Goal: Entertainment & Leisure: Browse casually

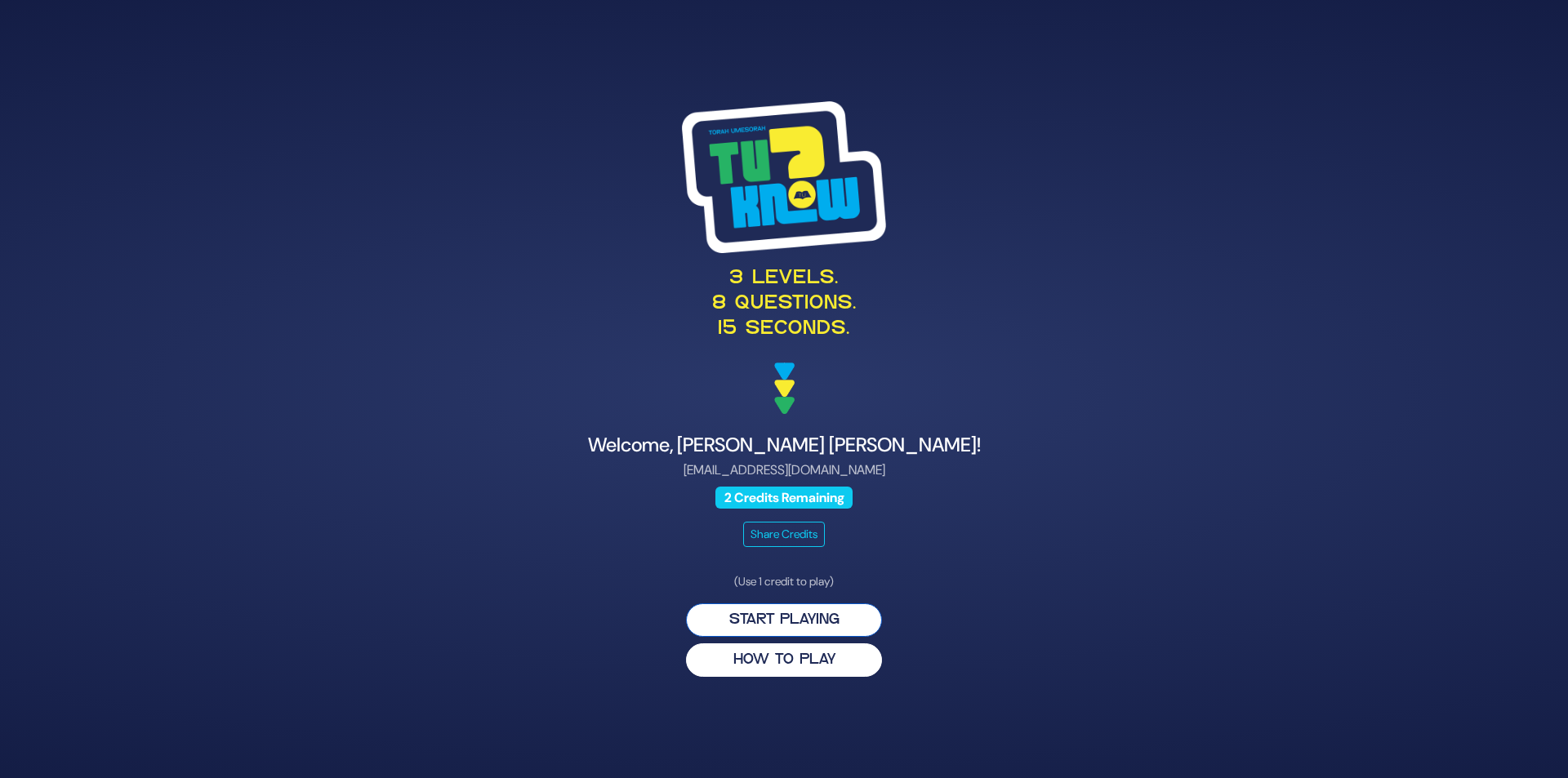
click at [832, 620] on button "Start Playing" at bounding box center [784, 621] width 196 height 34
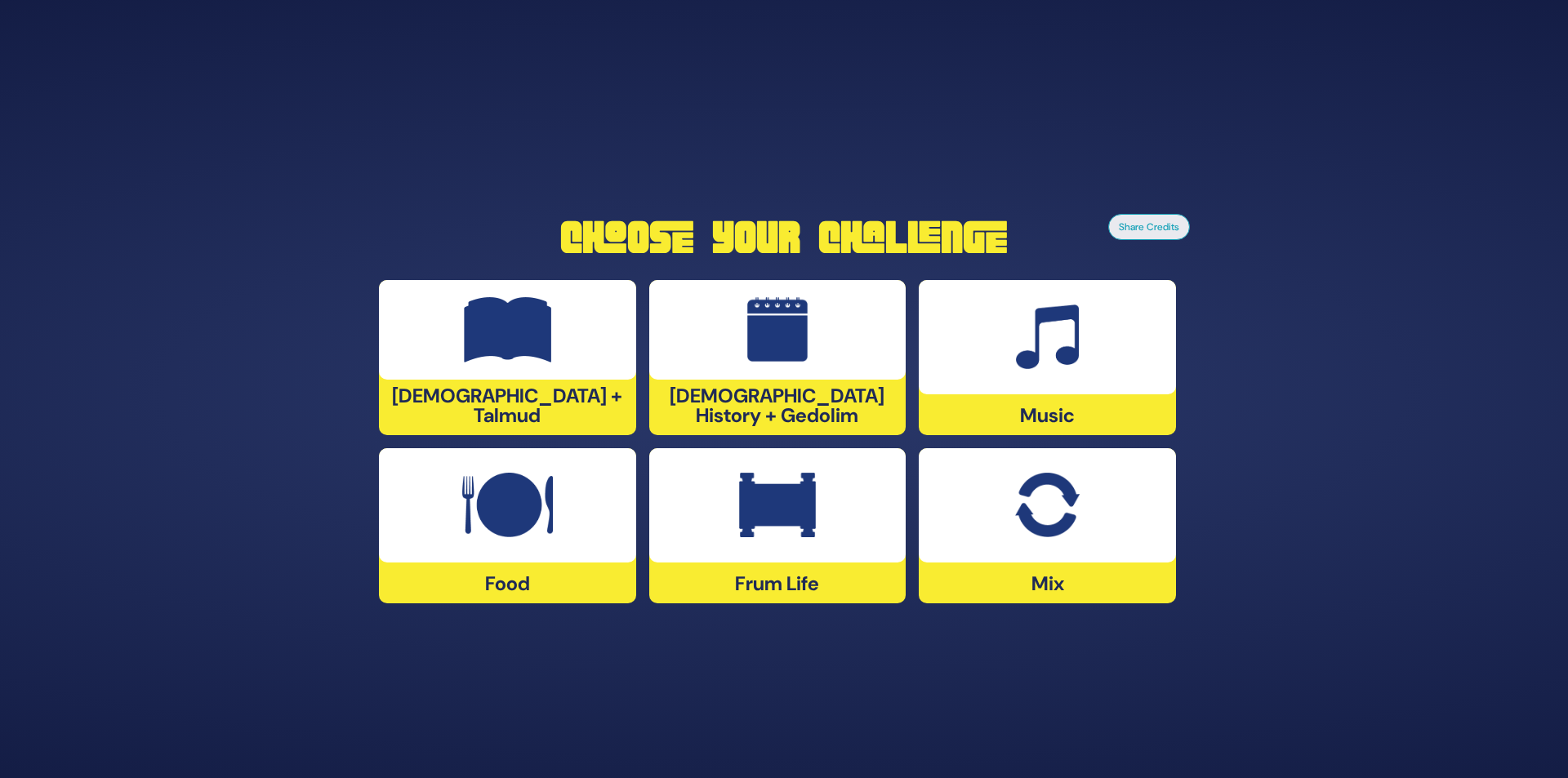
click at [792, 534] on img at bounding box center [778, 506] width 77 height 65
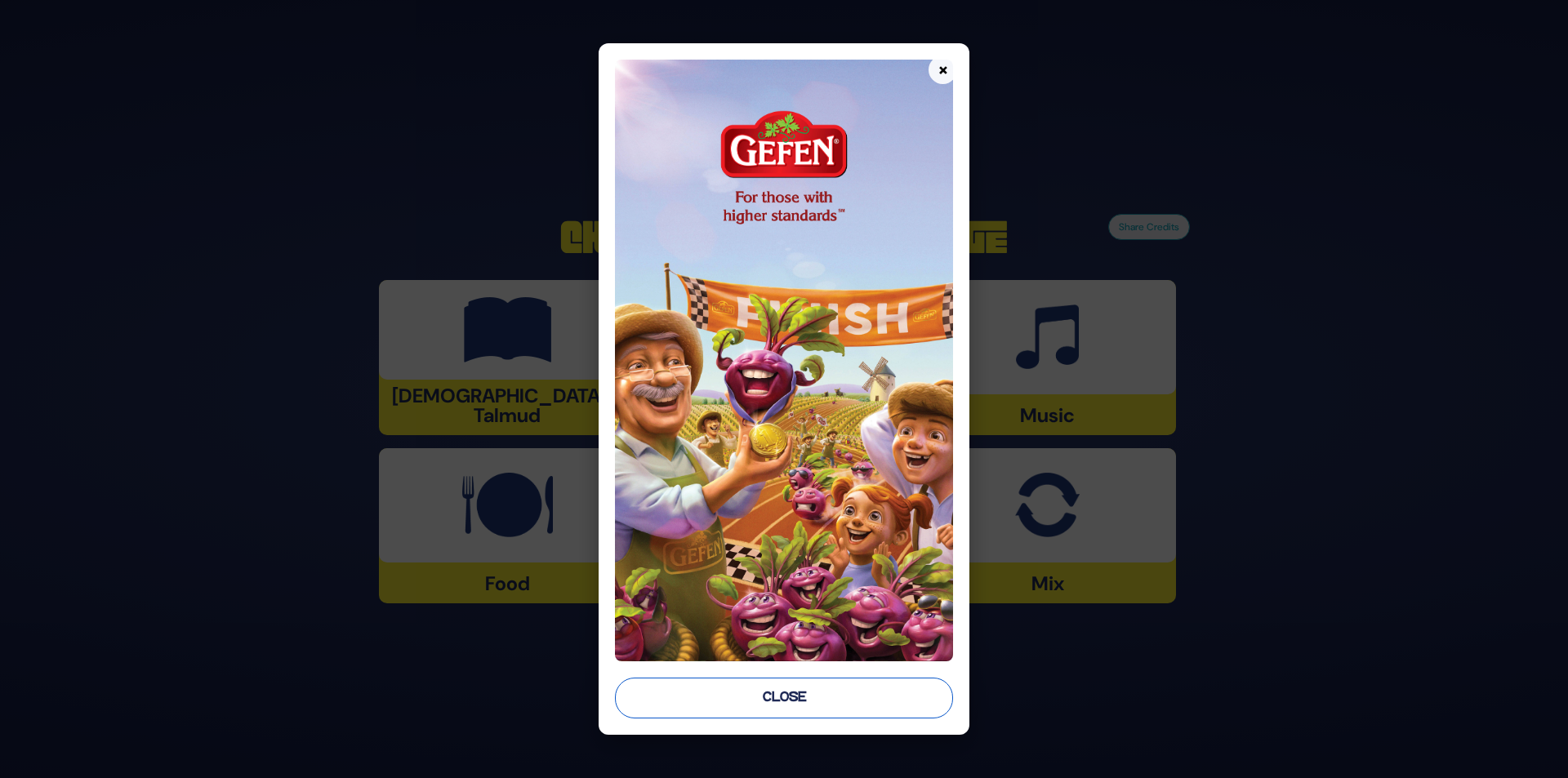
click at [787, 703] on button "Close" at bounding box center [784, 698] width 339 height 41
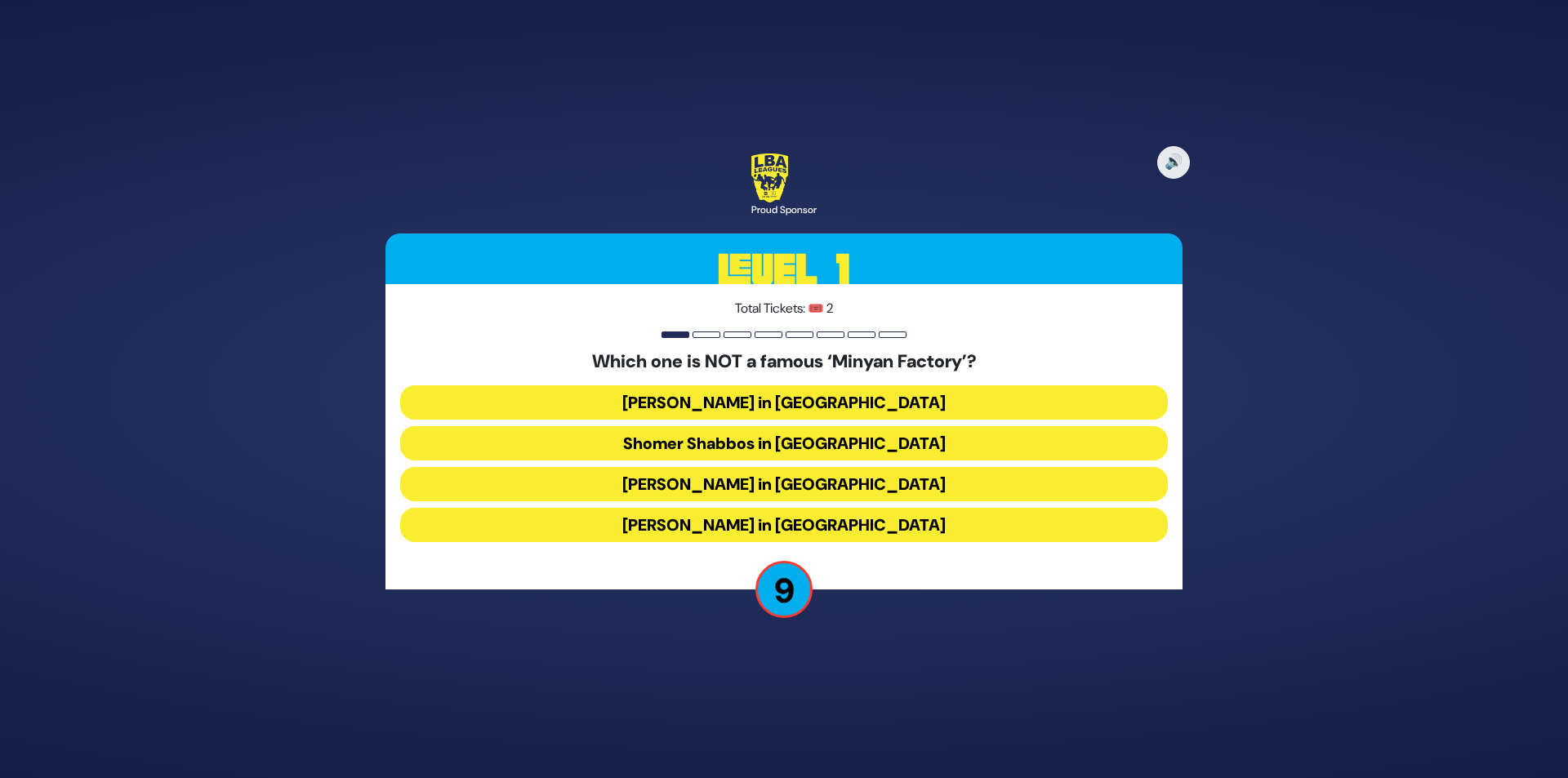
click at [850, 536] on button "[PERSON_NAME] in [GEOGRAPHIC_DATA]" at bounding box center [784, 525] width 768 height 35
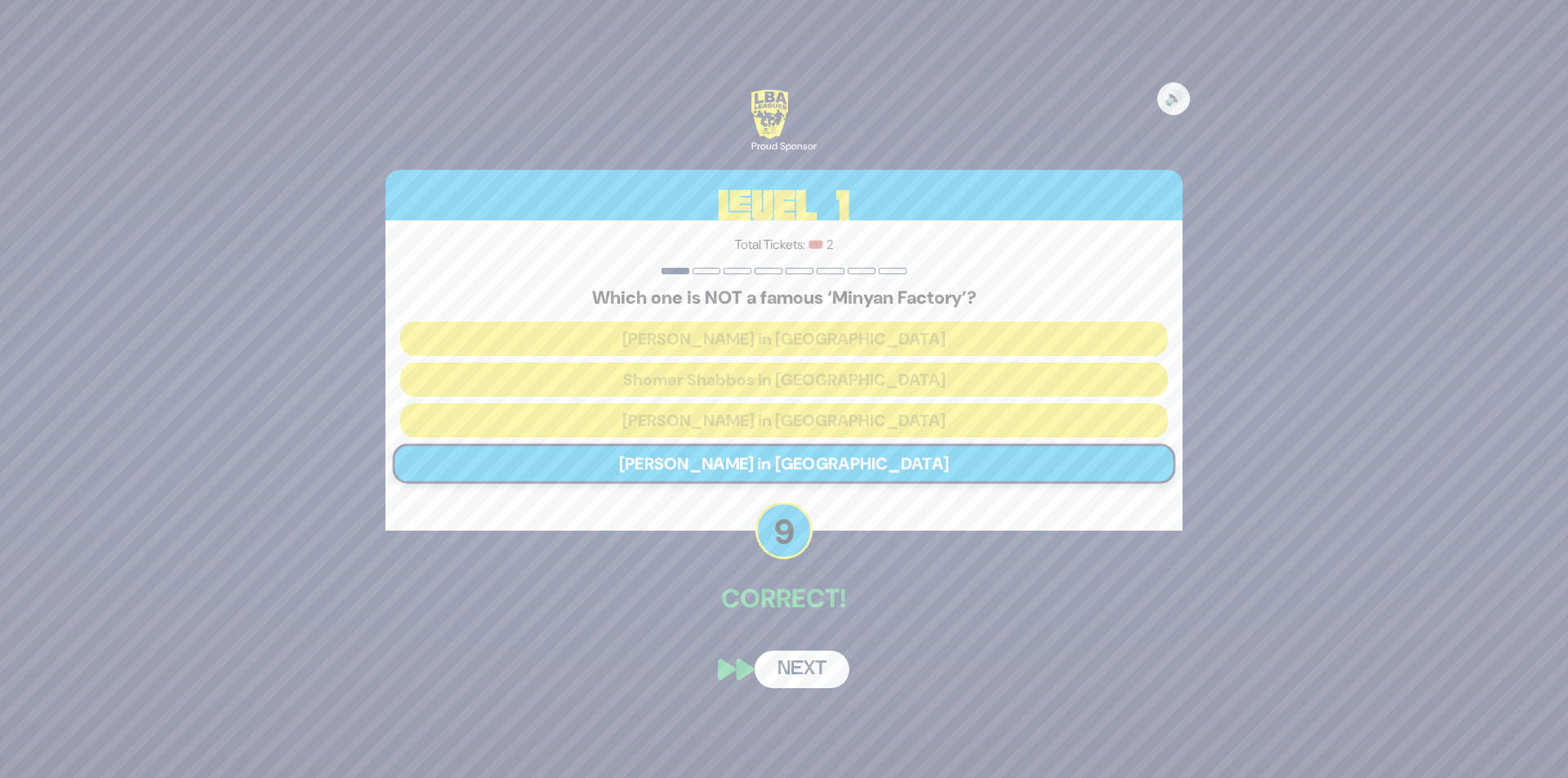
click at [815, 667] on button "Next" at bounding box center [802, 670] width 95 height 38
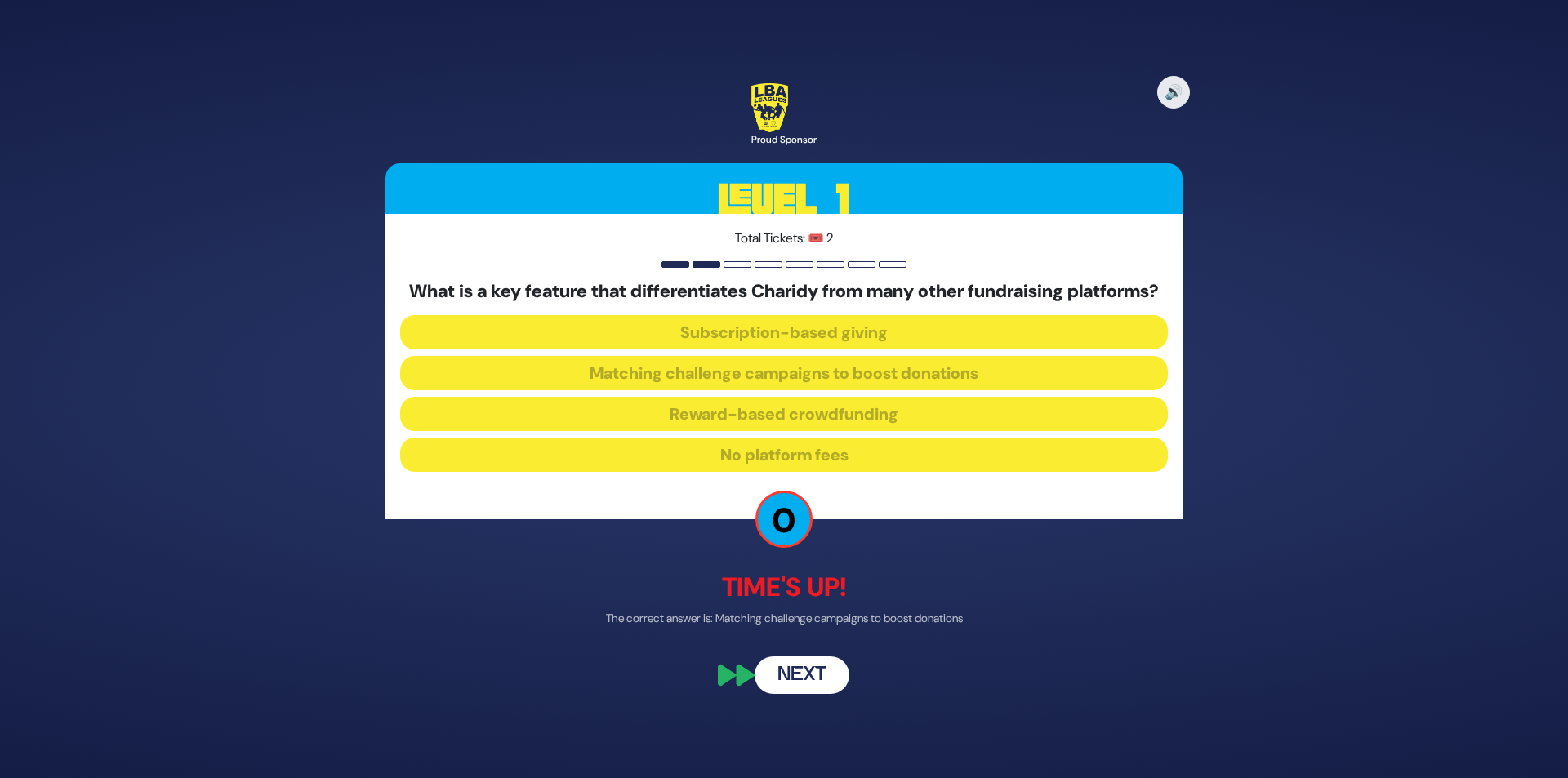
click at [779, 686] on button "Next" at bounding box center [802, 676] width 95 height 38
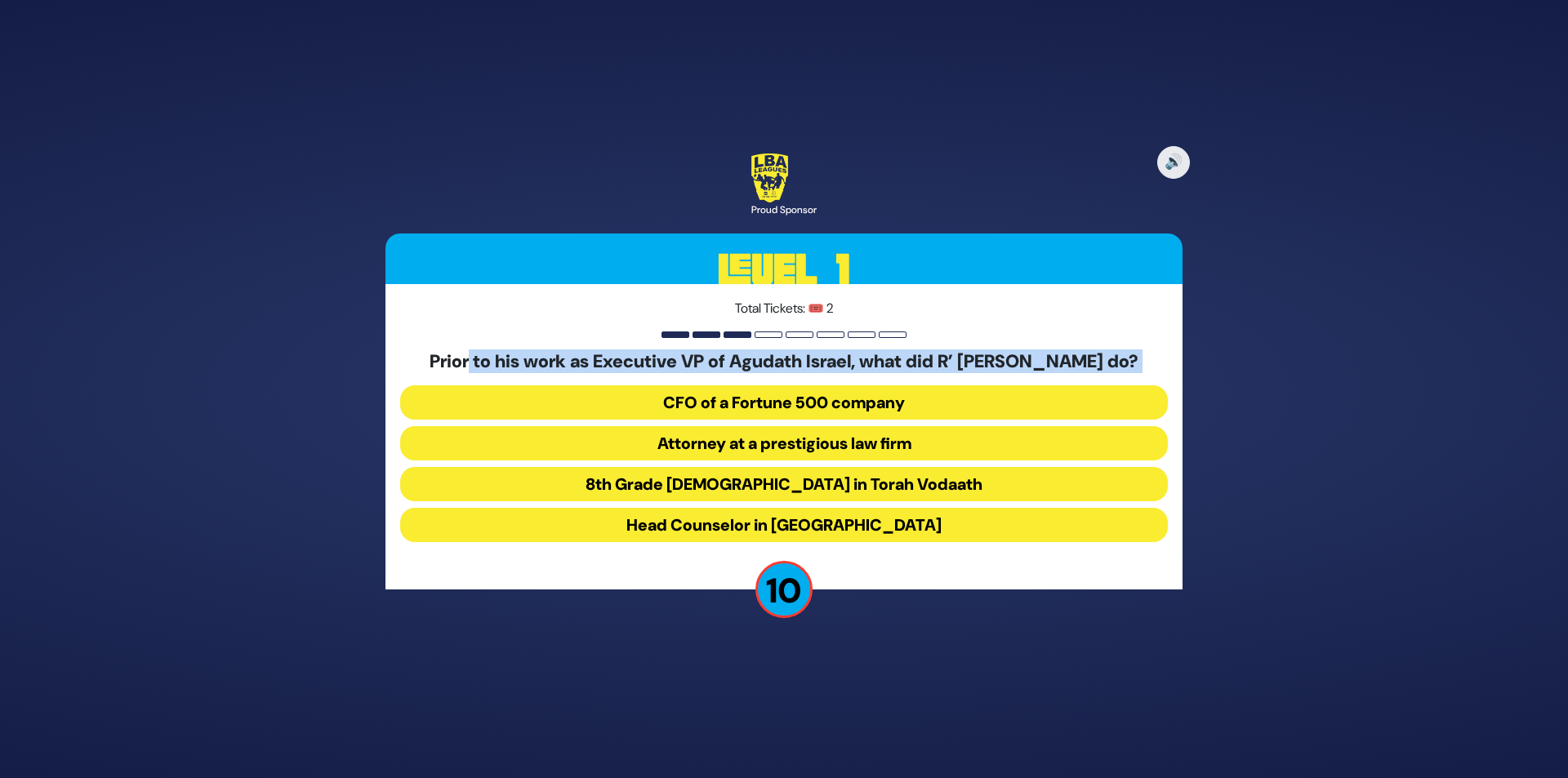
drag, startPoint x: 456, startPoint y: 351, endPoint x: 852, endPoint y: 391, distance: 398.0
click at [852, 391] on div "Prior to his work as Executive VP of Agudath Israel, what did R’ [PERSON_NAME] …" at bounding box center [784, 450] width 768 height 198
click at [834, 539] on button "Head Counselor in [GEOGRAPHIC_DATA]" at bounding box center [784, 525] width 768 height 35
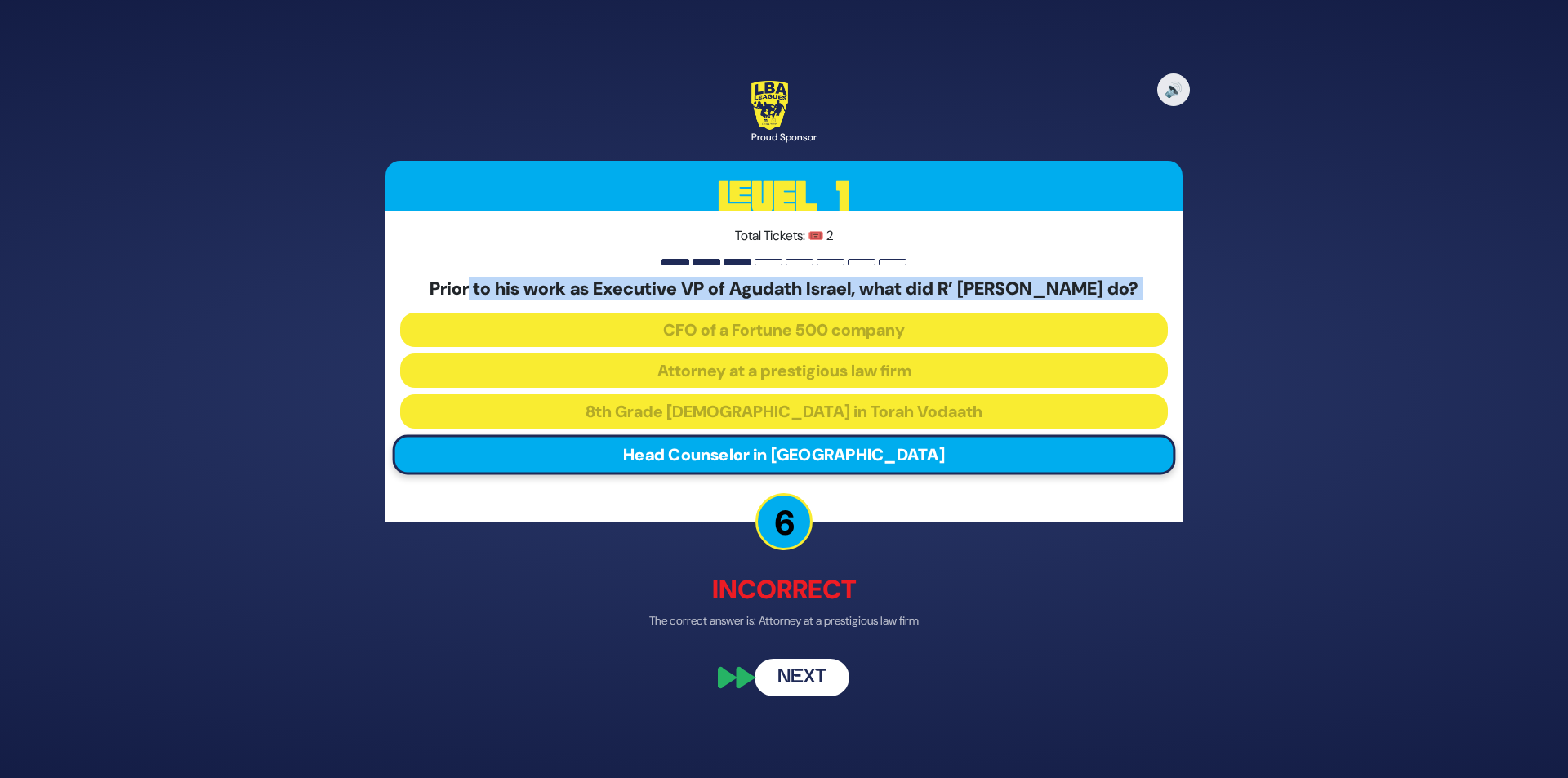
click at [806, 698] on button "Next" at bounding box center [802, 679] width 95 height 38
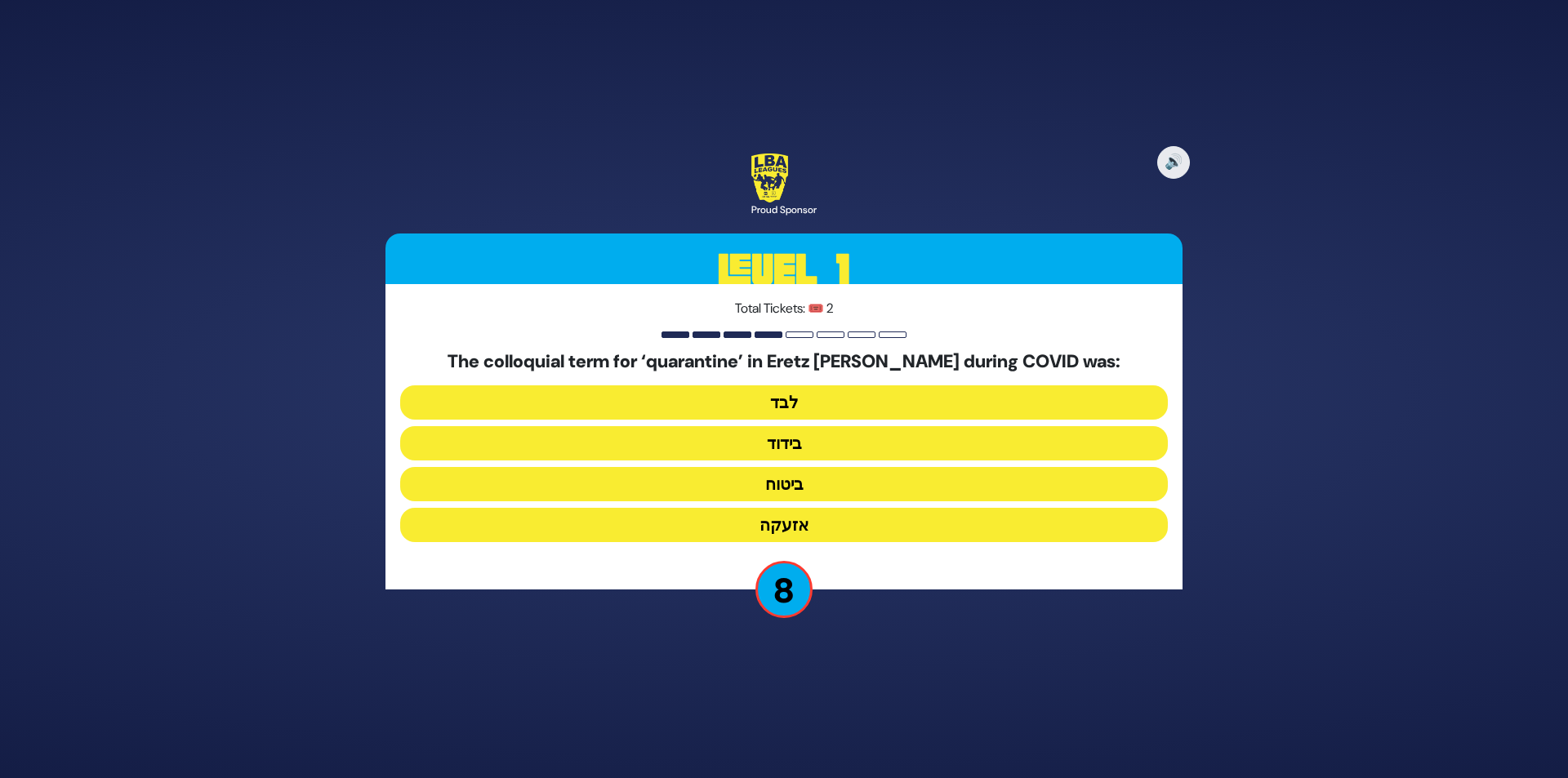
click at [825, 440] on button "בידוד" at bounding box center [784, 443] width 768 height 35
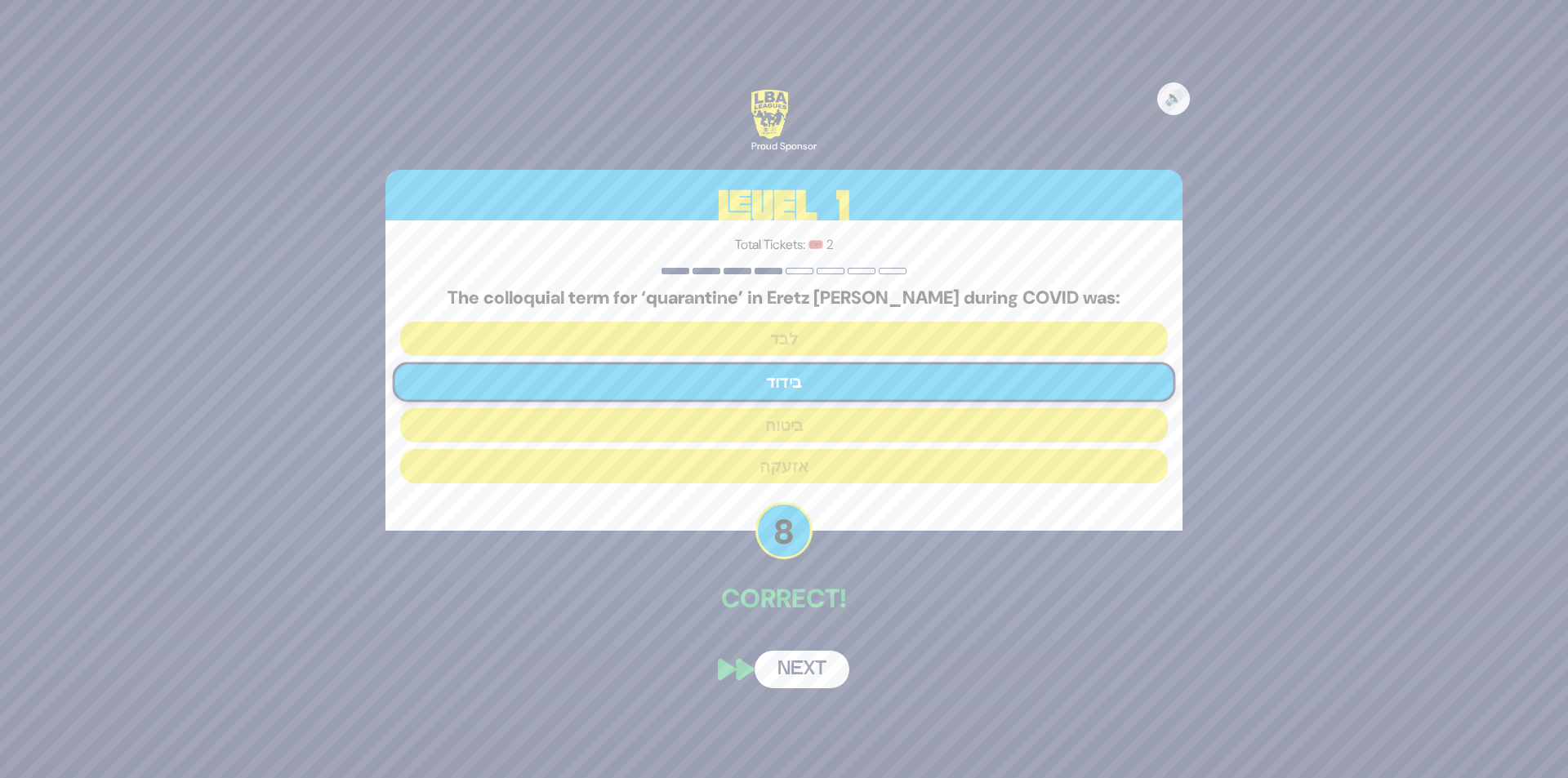
click at [792, 681] on button "Next" at bounding box center [802, 670] width 95 height 38
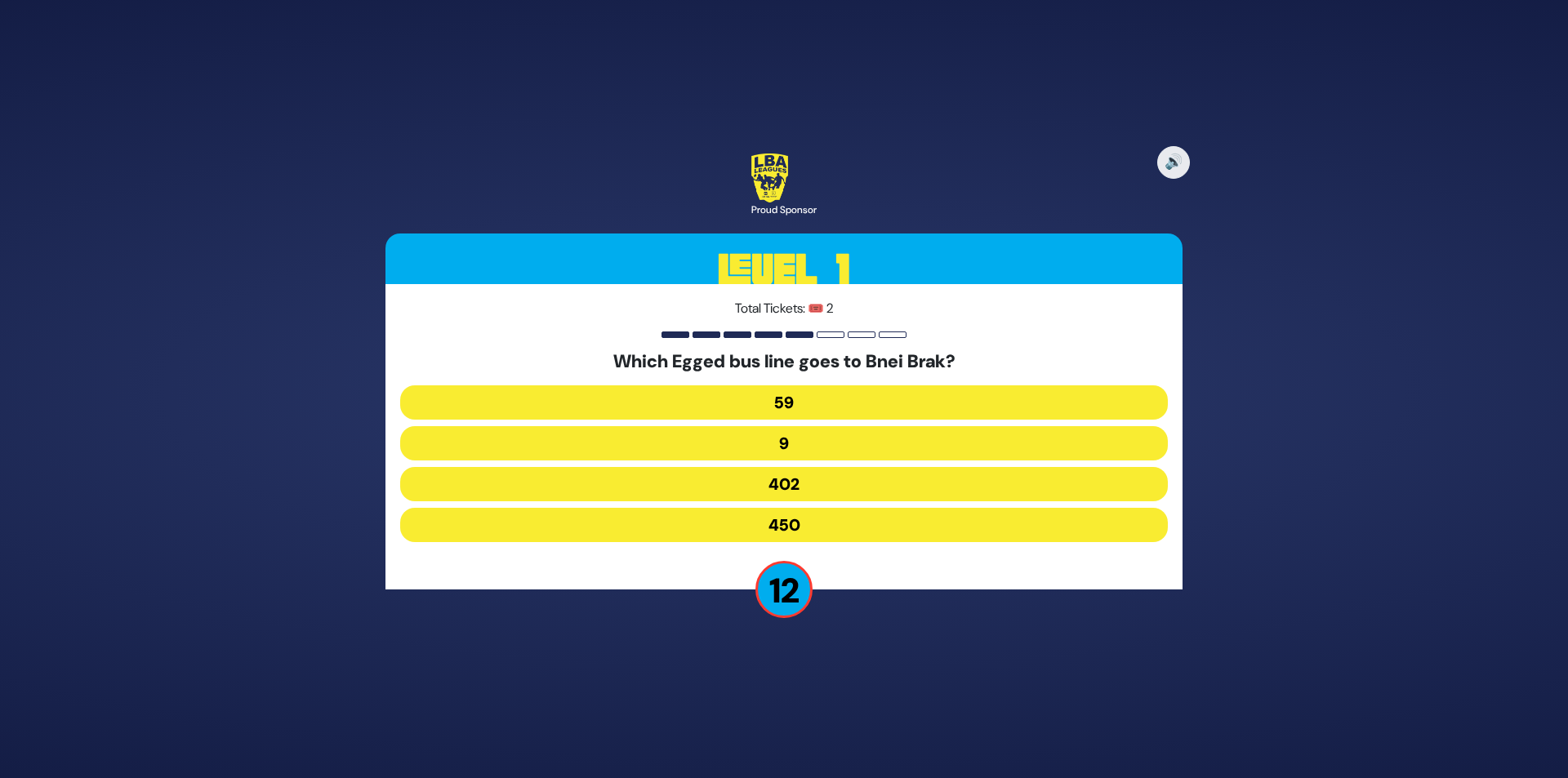
click at [811, 487] on button "402" at bounding box center [784, 484] width 768 height 35
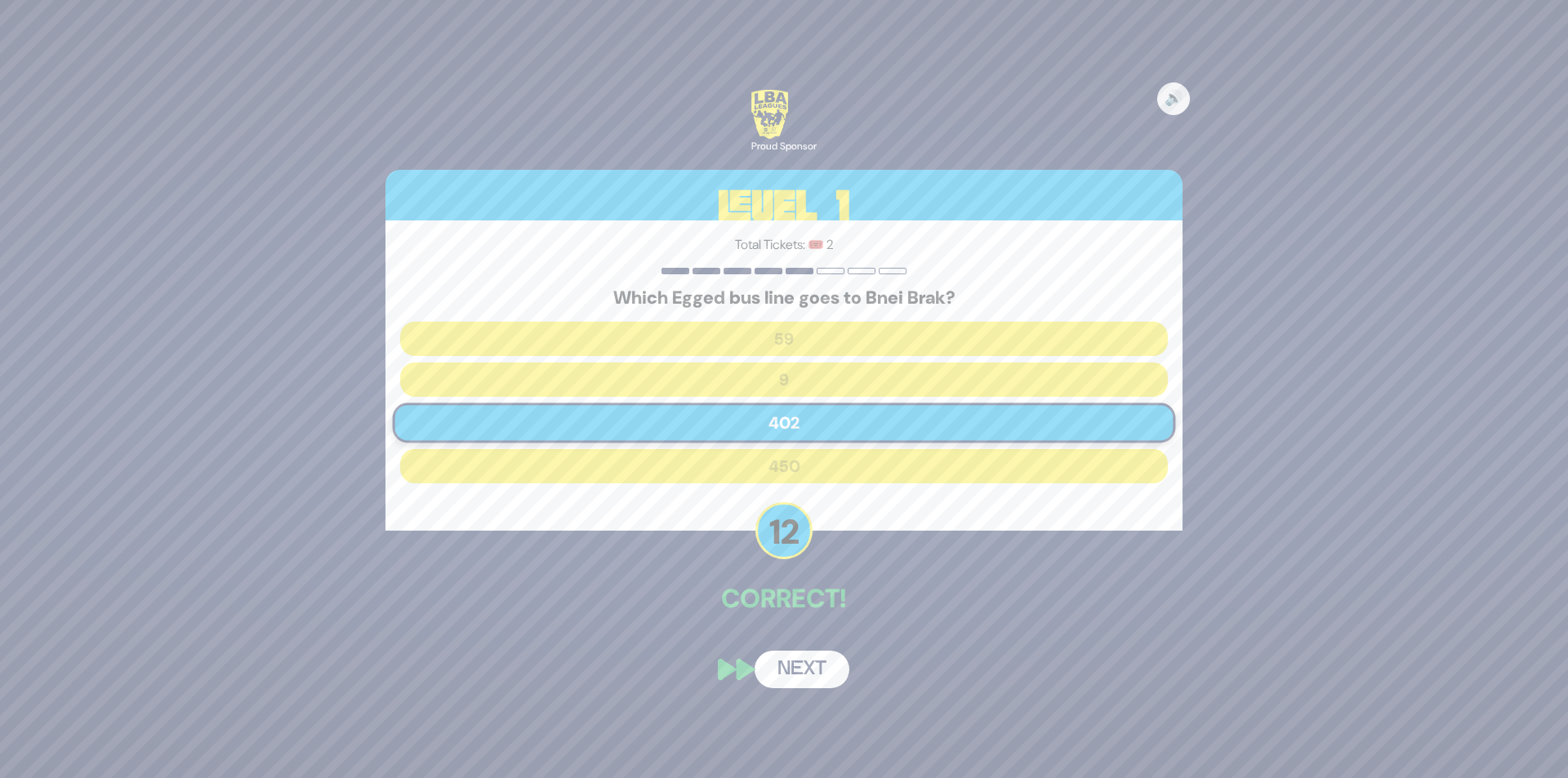
click at [811, 681] on button "Next" at bounding box center [802, 670] width 95 height 38
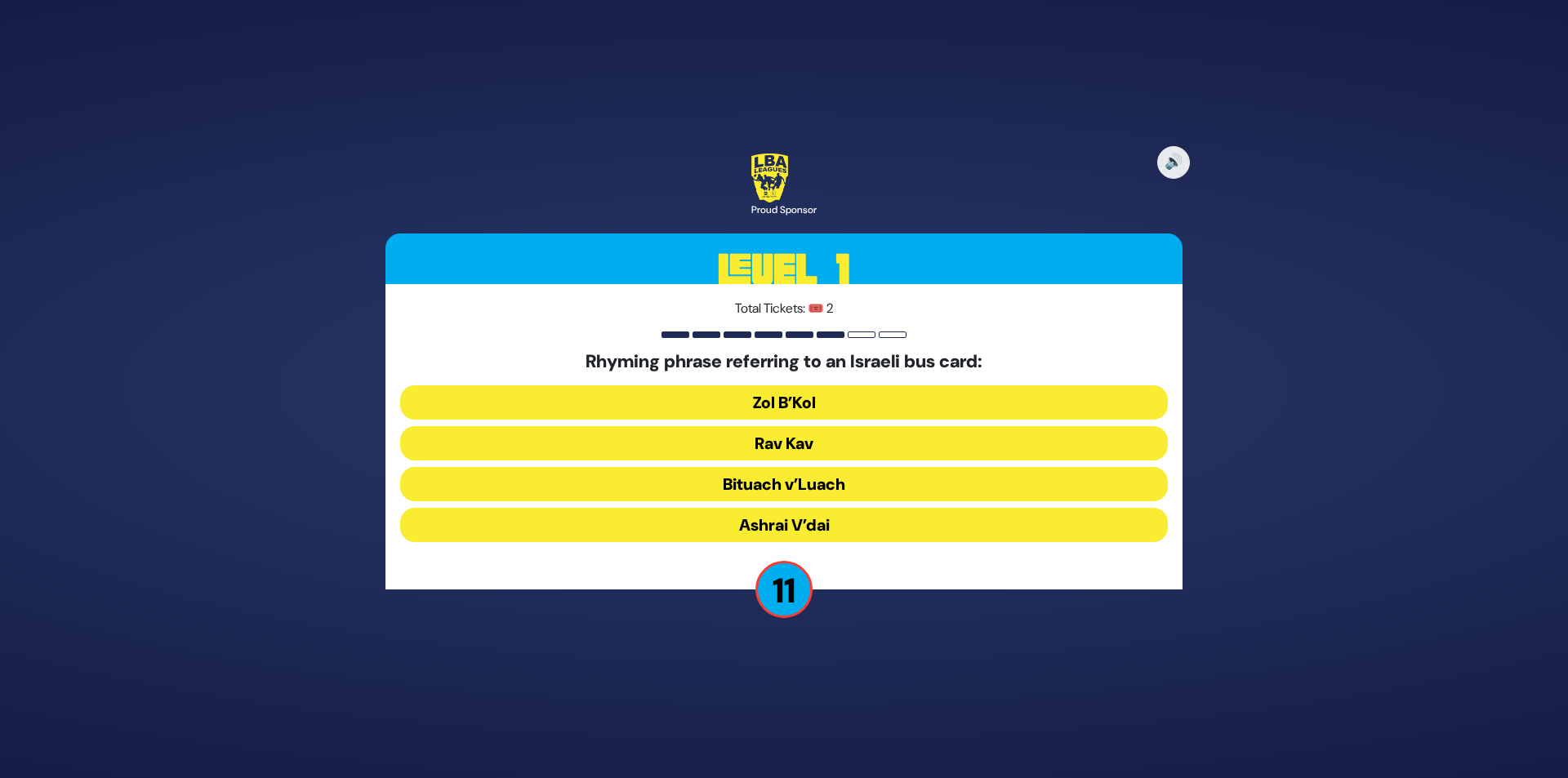
click at [834, 437] on button "Rav Kav" at bounding box center [784, 443] width 768 height 35
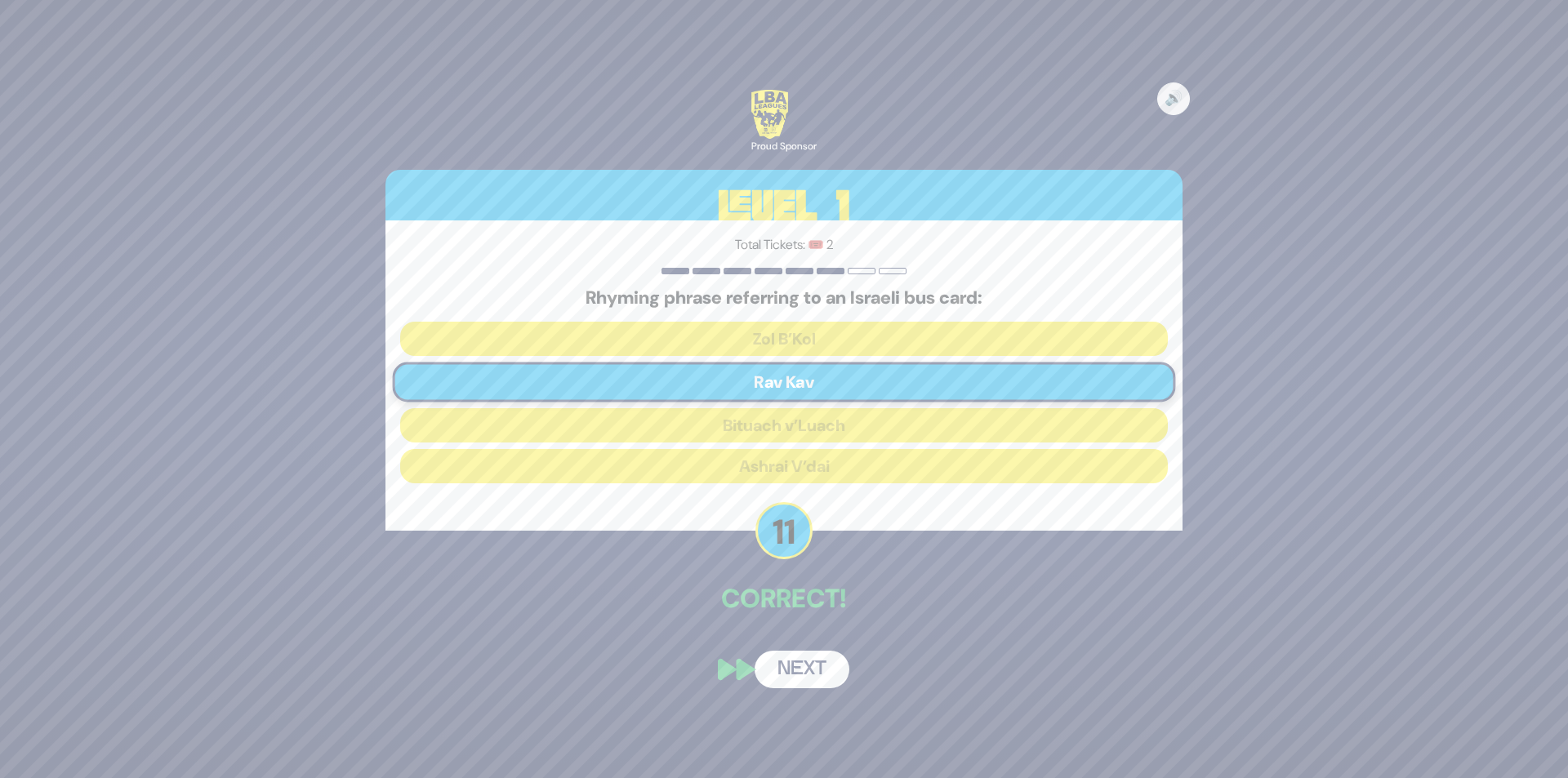
click at [802, 678] on button "Next" at bounding box center [802, 670] width 95 height 38
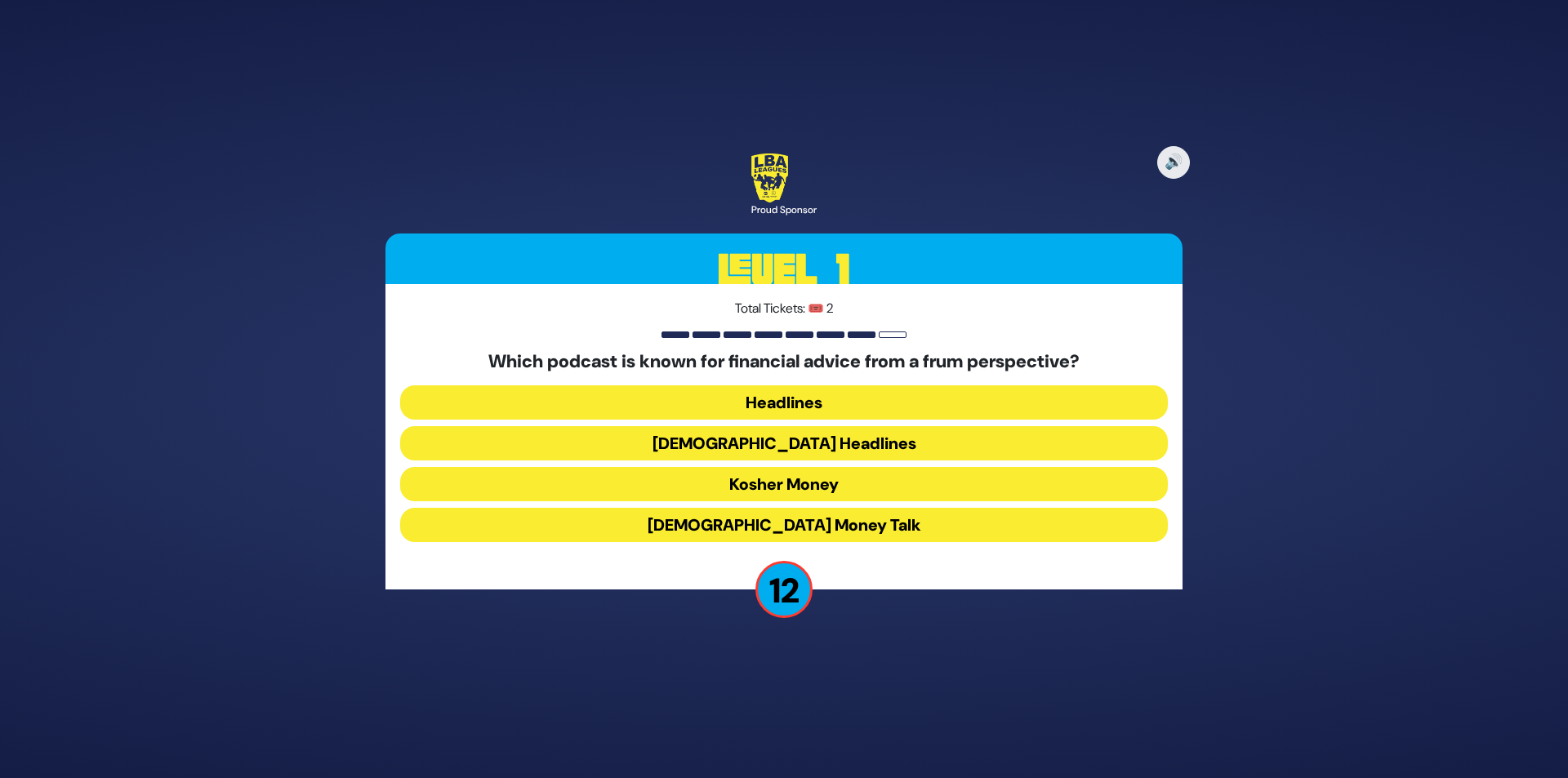
click at [862, 479] on button "Kosher Money" at bounding box center [784, 484] width 768 height 35
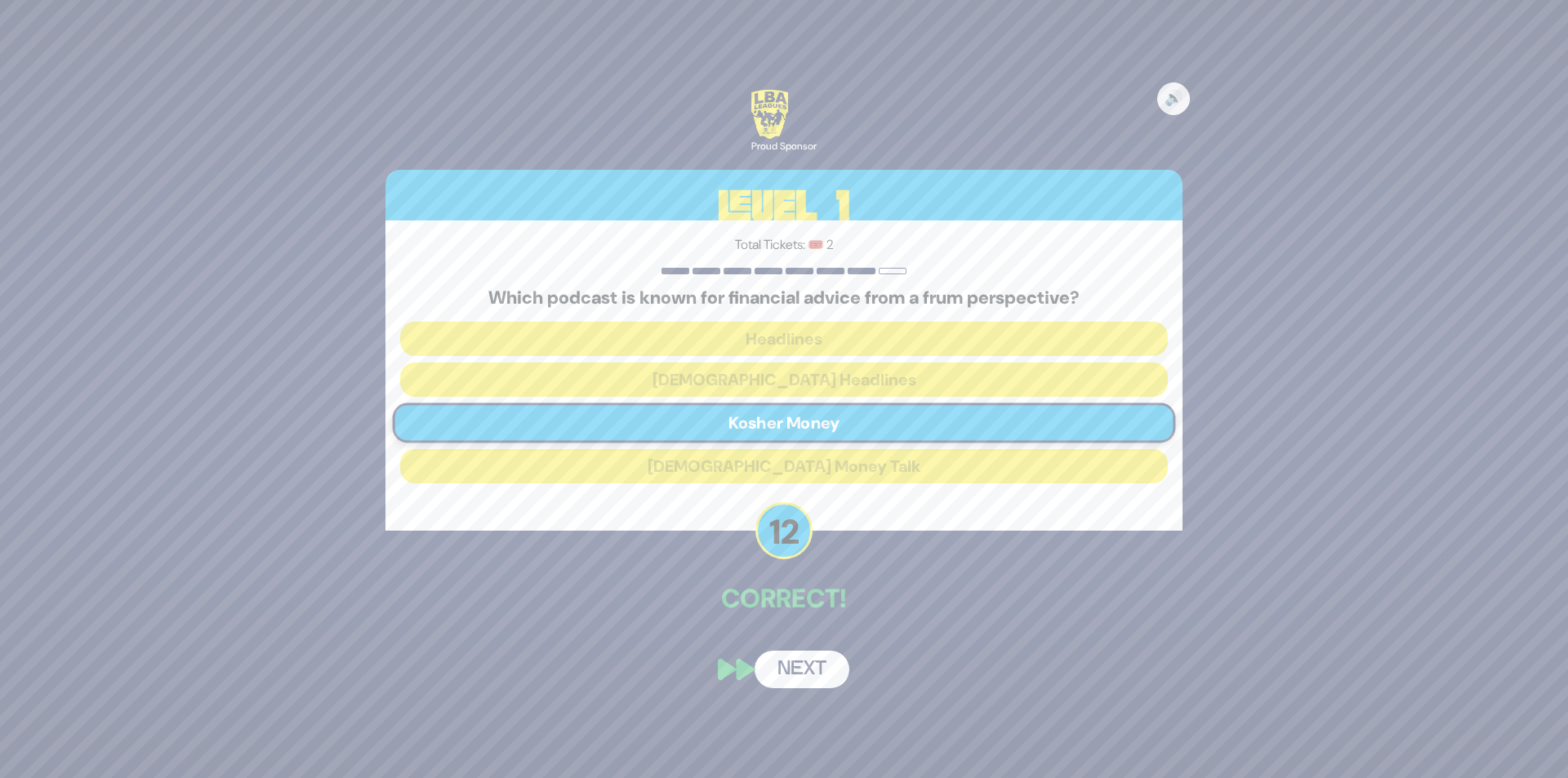
click at [814, 666] on button "Next" at bounding box center [802, 670] width 95 height 38
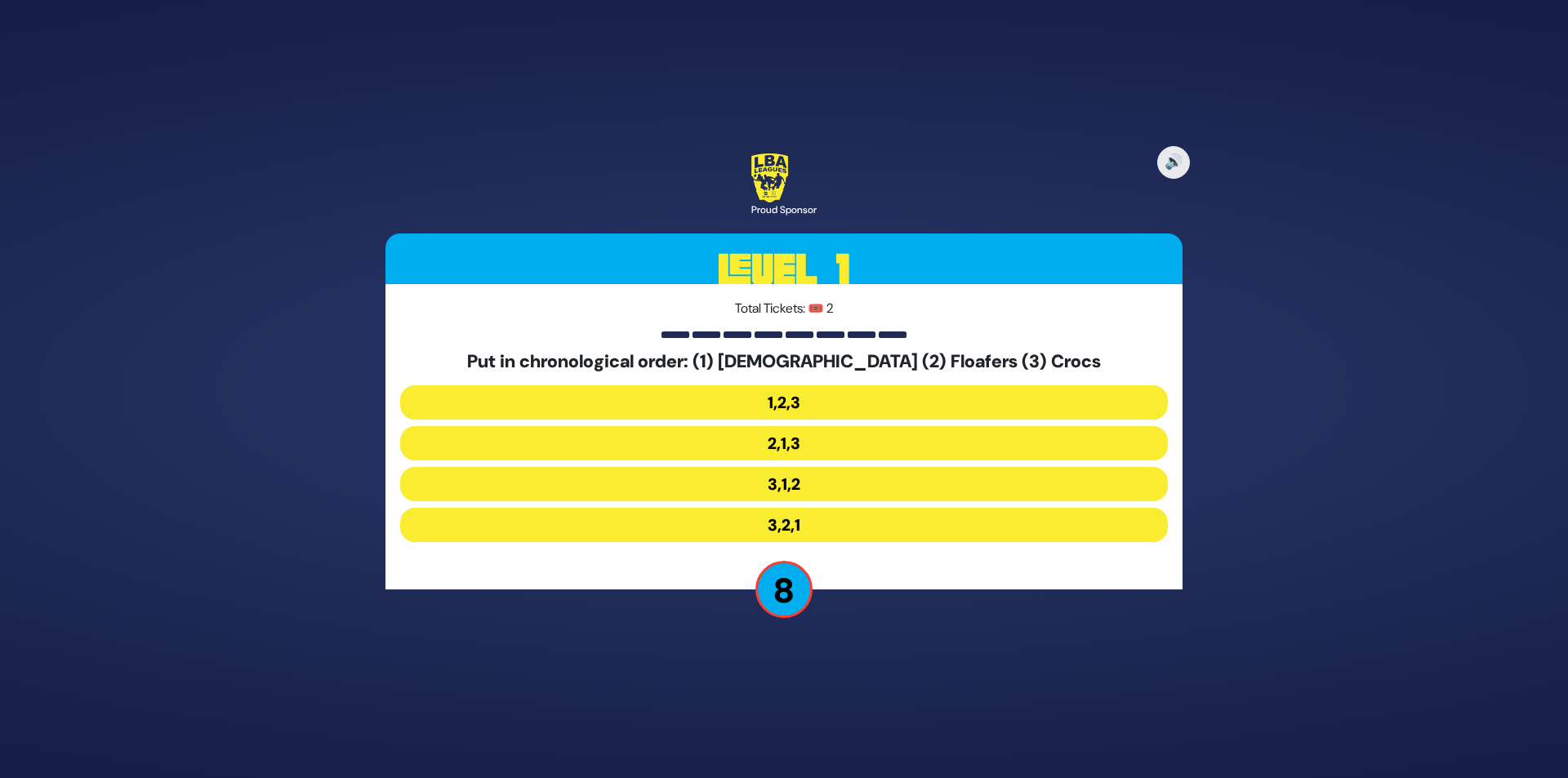
click at [812, 443] on button "2,1,3" at bounding box center [784, 443] width 768 height 35
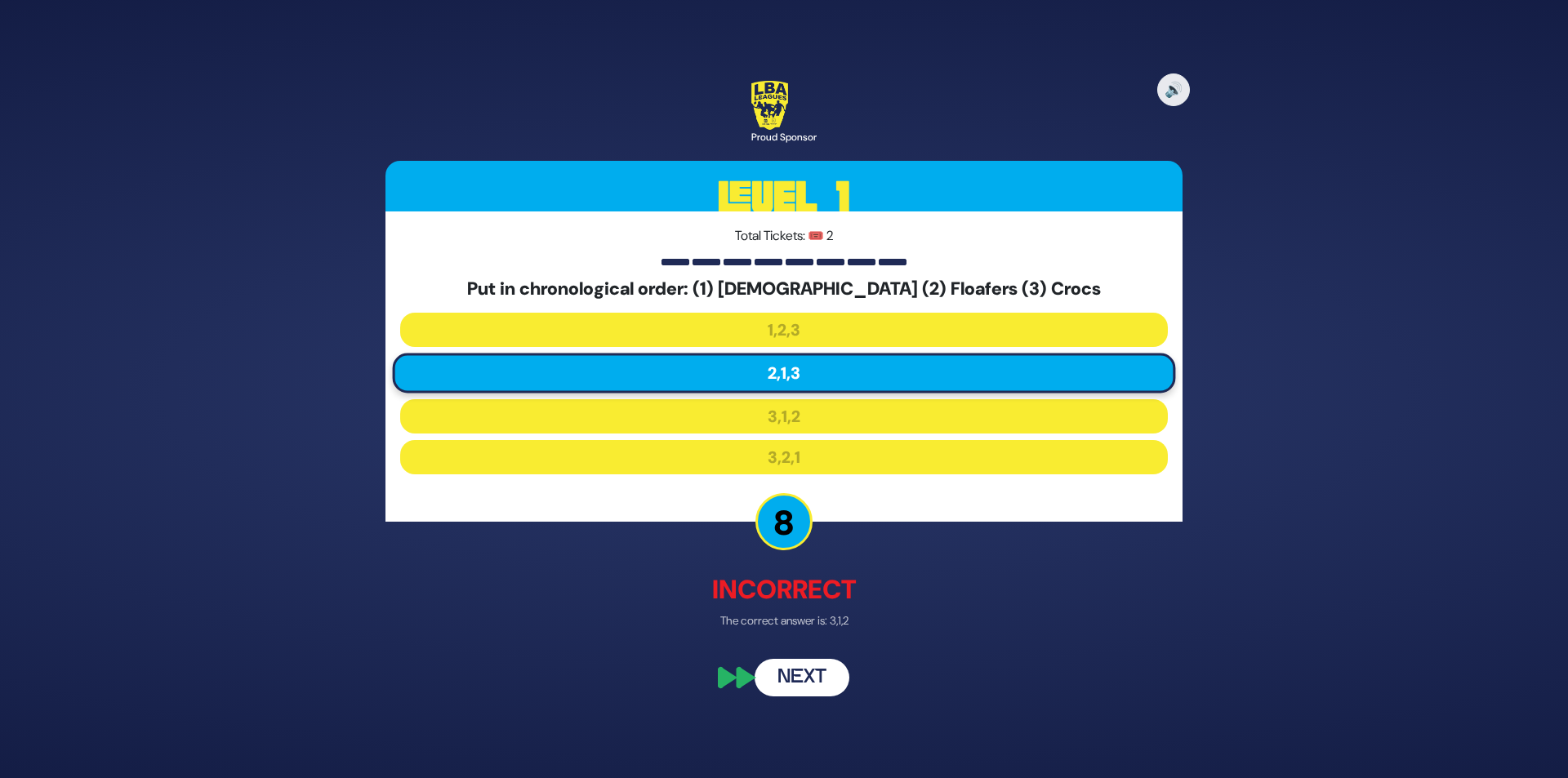
click at [804, 675] on button "Next" at bounding box center [802, 679] width 95 height 38
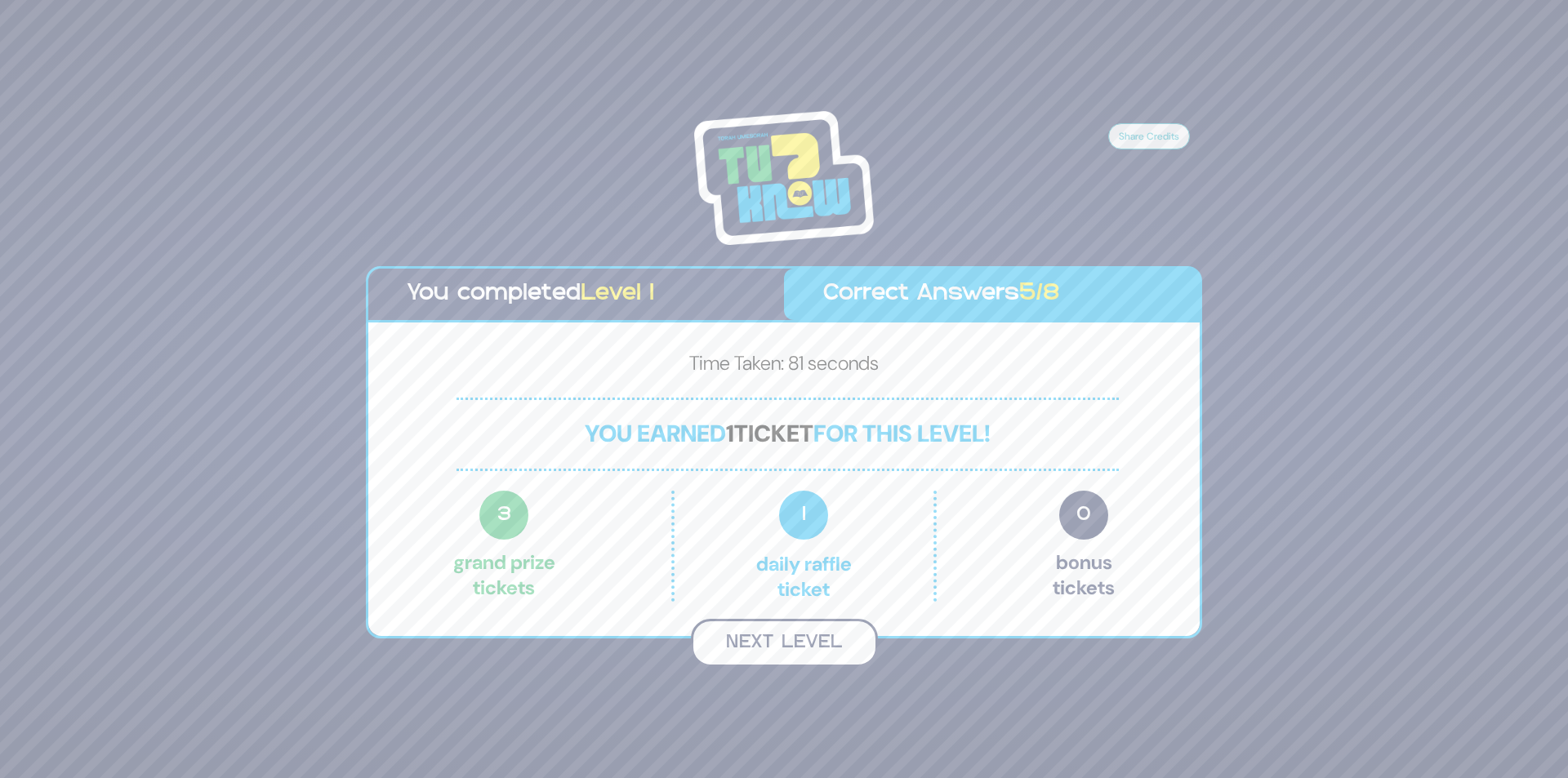
click at [801, 647] on button "Next Level" at bounding box center [784, 642] width 187 height 49
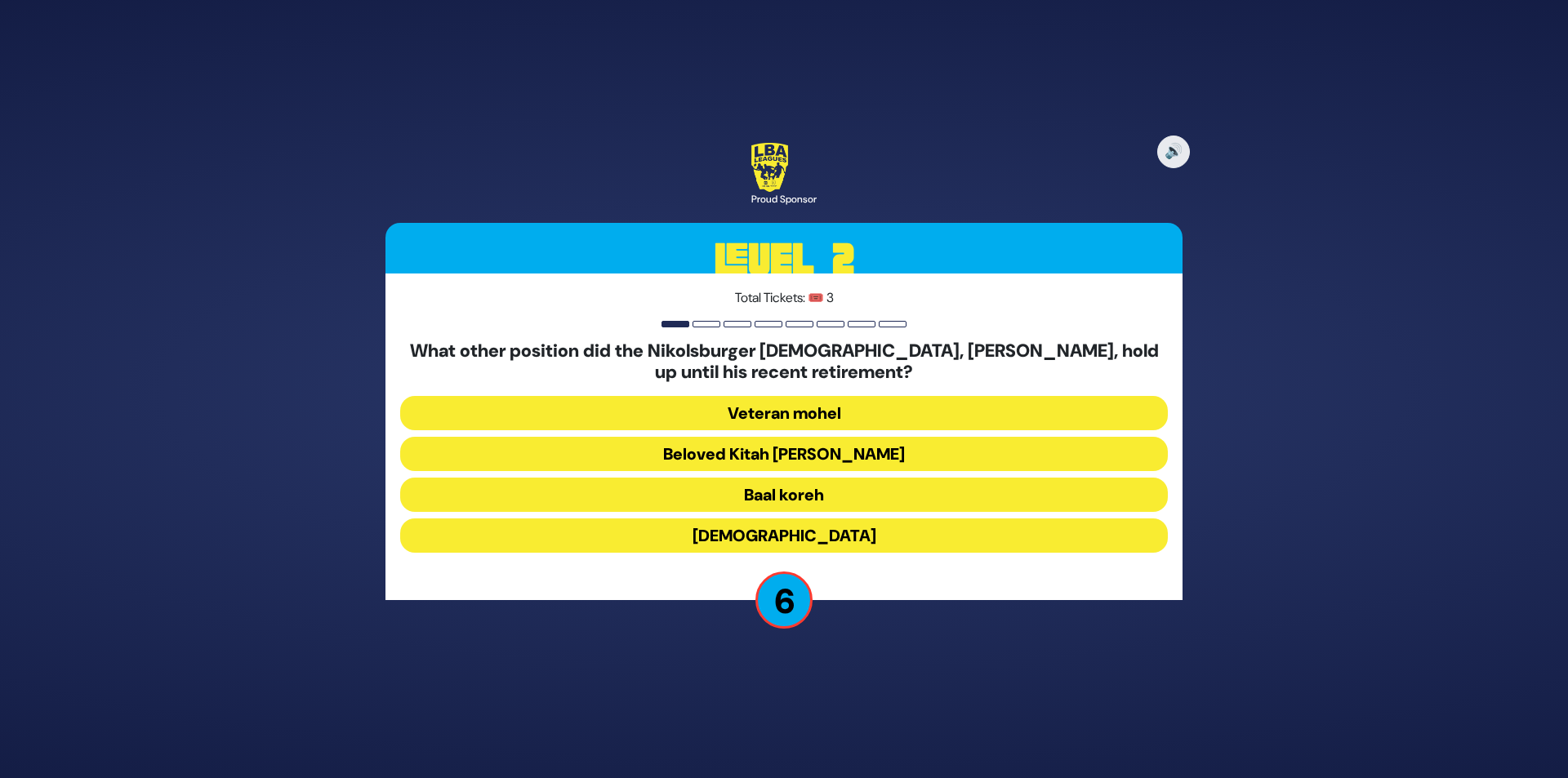
click at [886, 411] on button "Veteran mohel" at bounding box center [784, 413] width 768 height 35
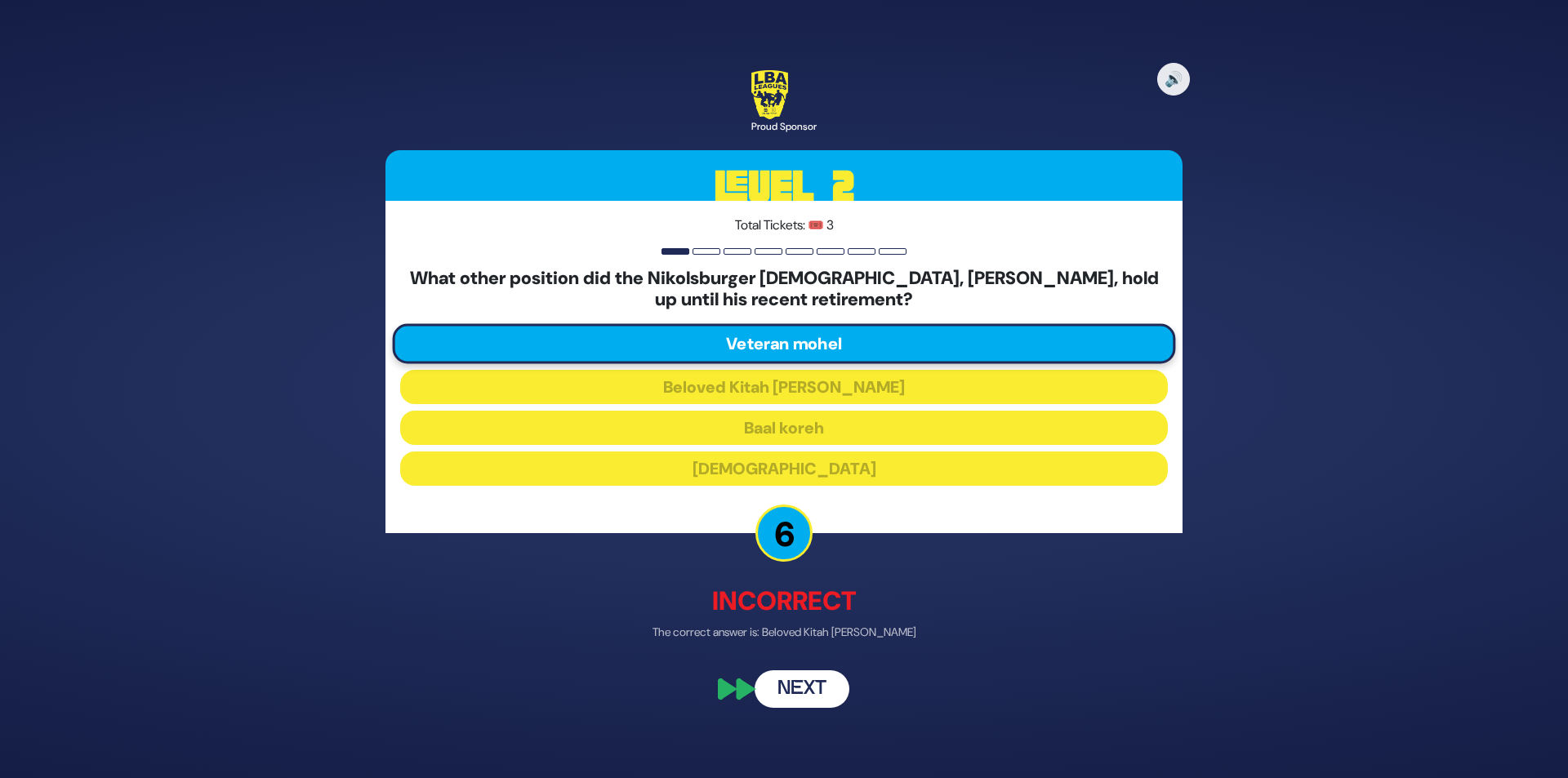
click at [797, 689] on button "Next" at bounding box center [802, 689] width 95 height 38
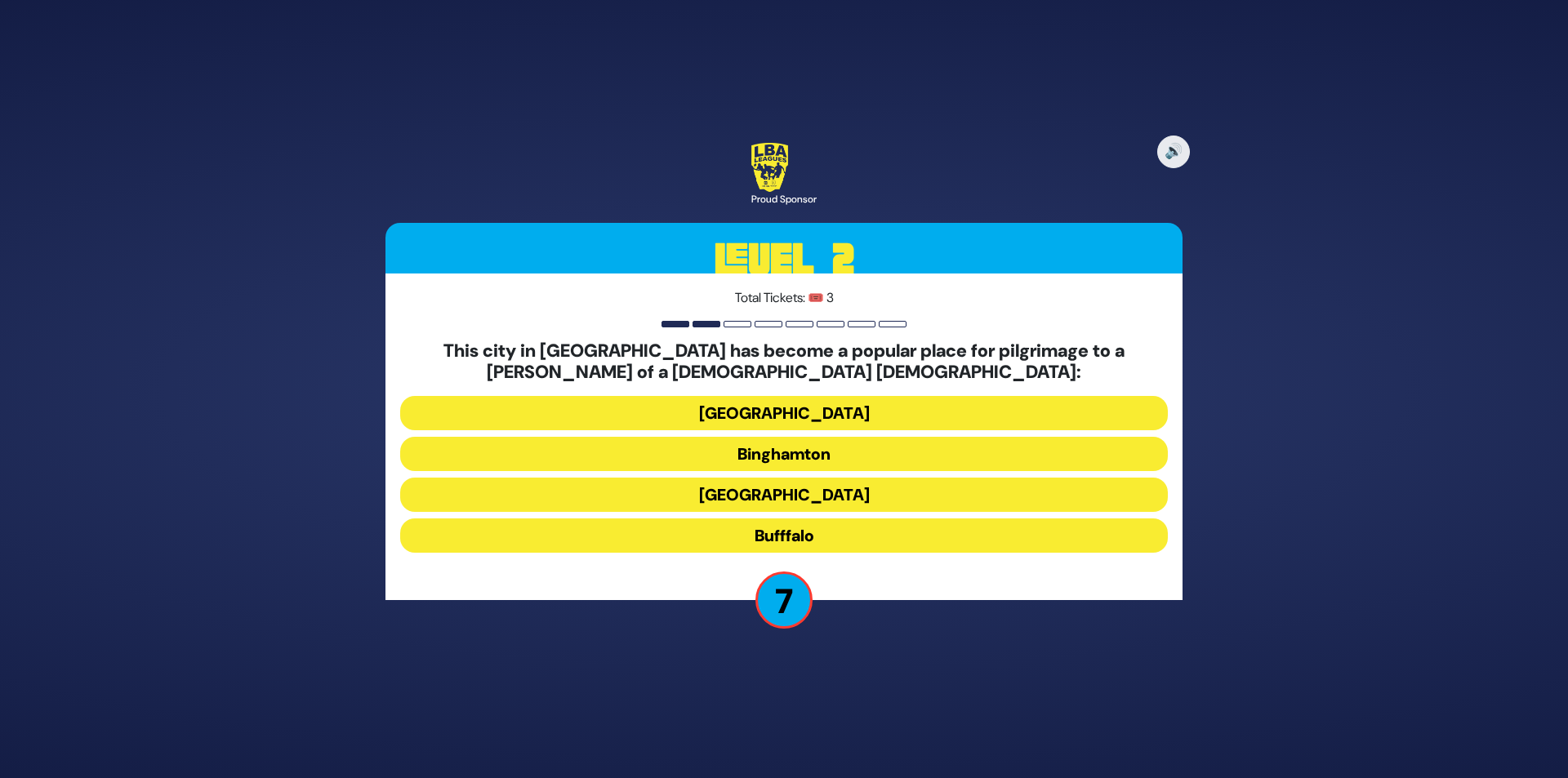
click at [847, 535] on button "Bufffalo" at bounding box center [784, 535] width 768 height 35
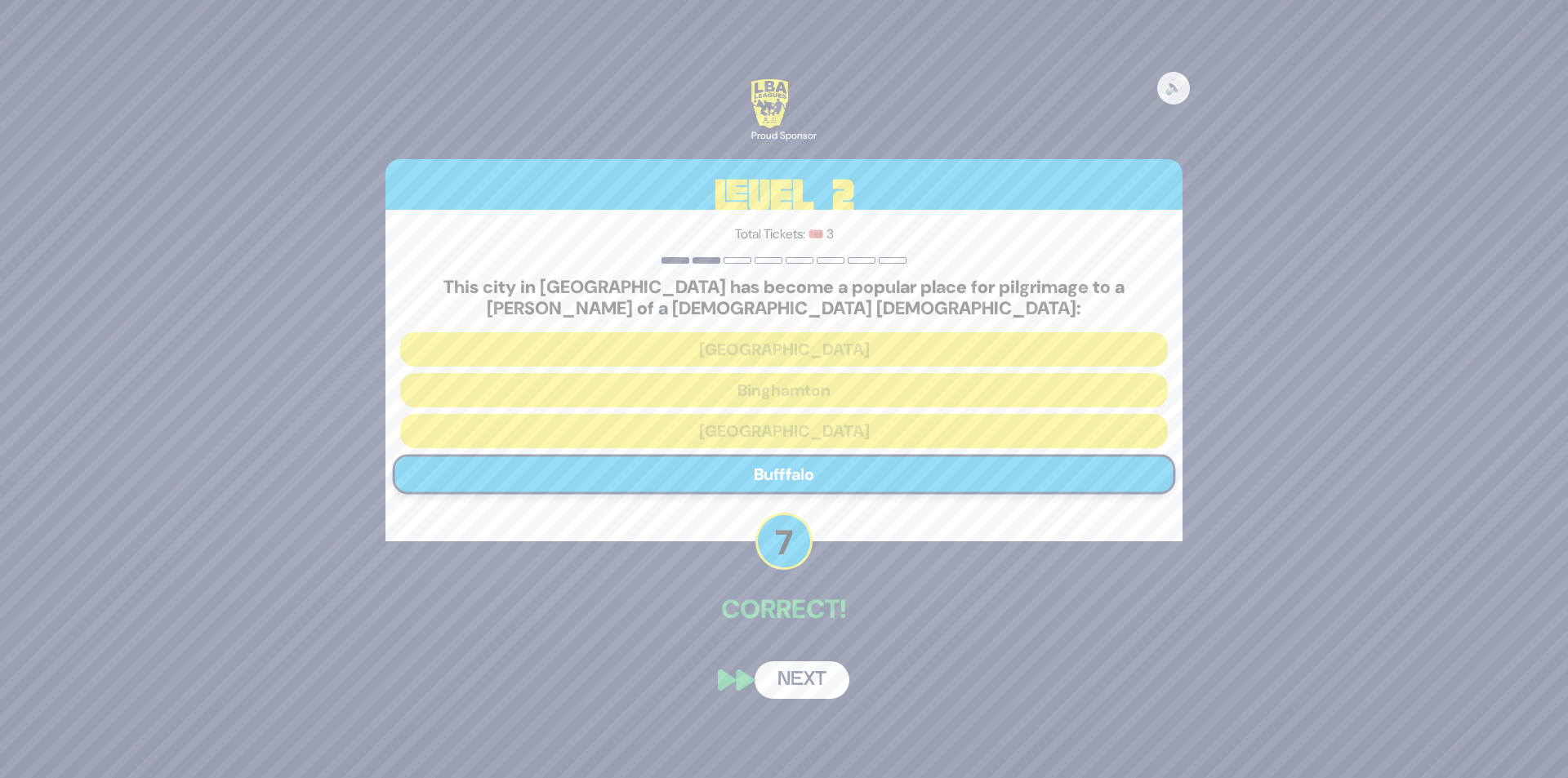
click at [805, 672] on button "Next" at bounding box center [802, 680] width 95 height 38
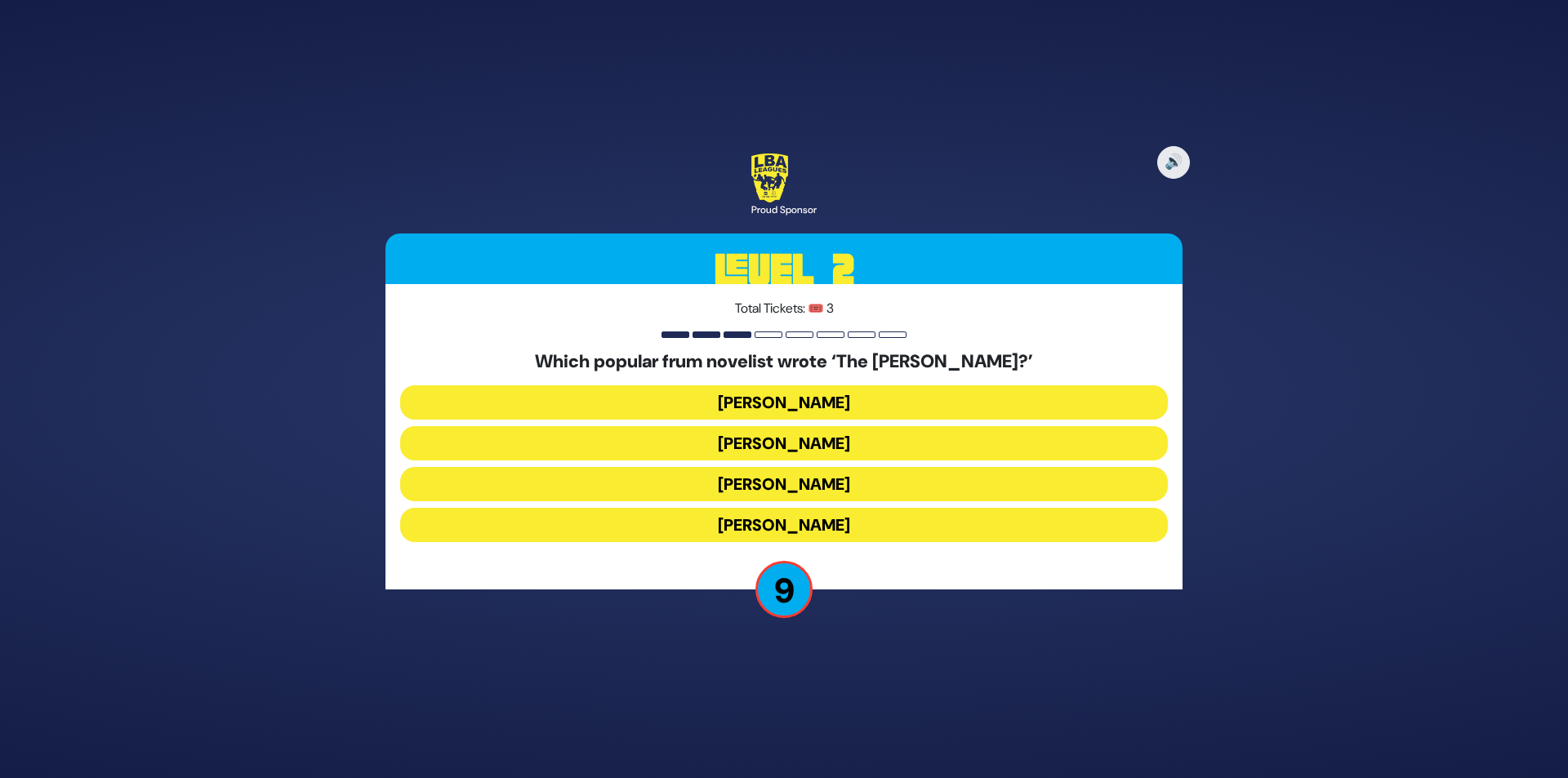
click at [863, 444] on button "[PERSON_NAME]" at bounding box center [784, 443] width 768 height 35
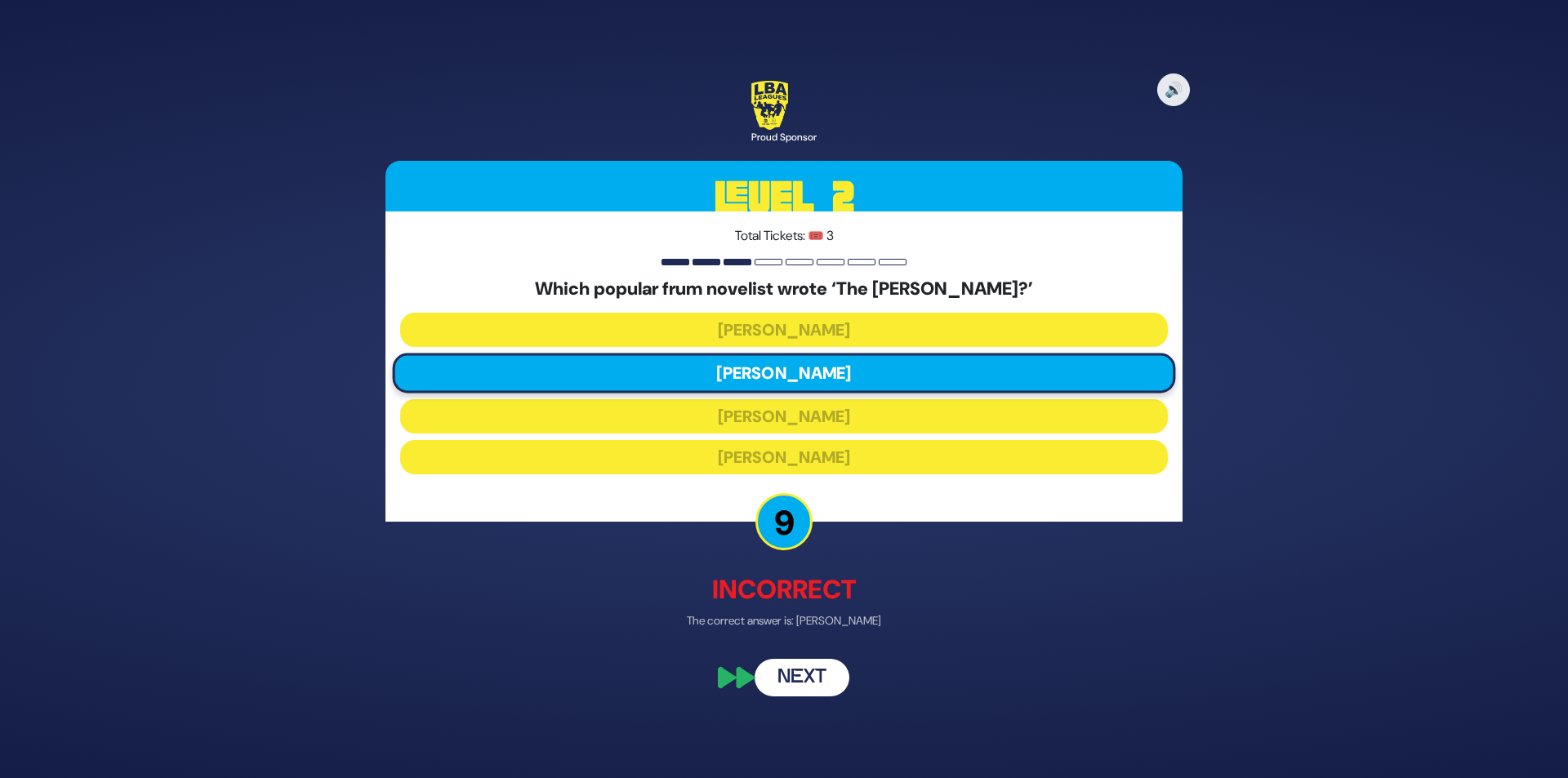
click at [807, 680] on button "Next" at bounding box center [802, 679] width 95 height 38
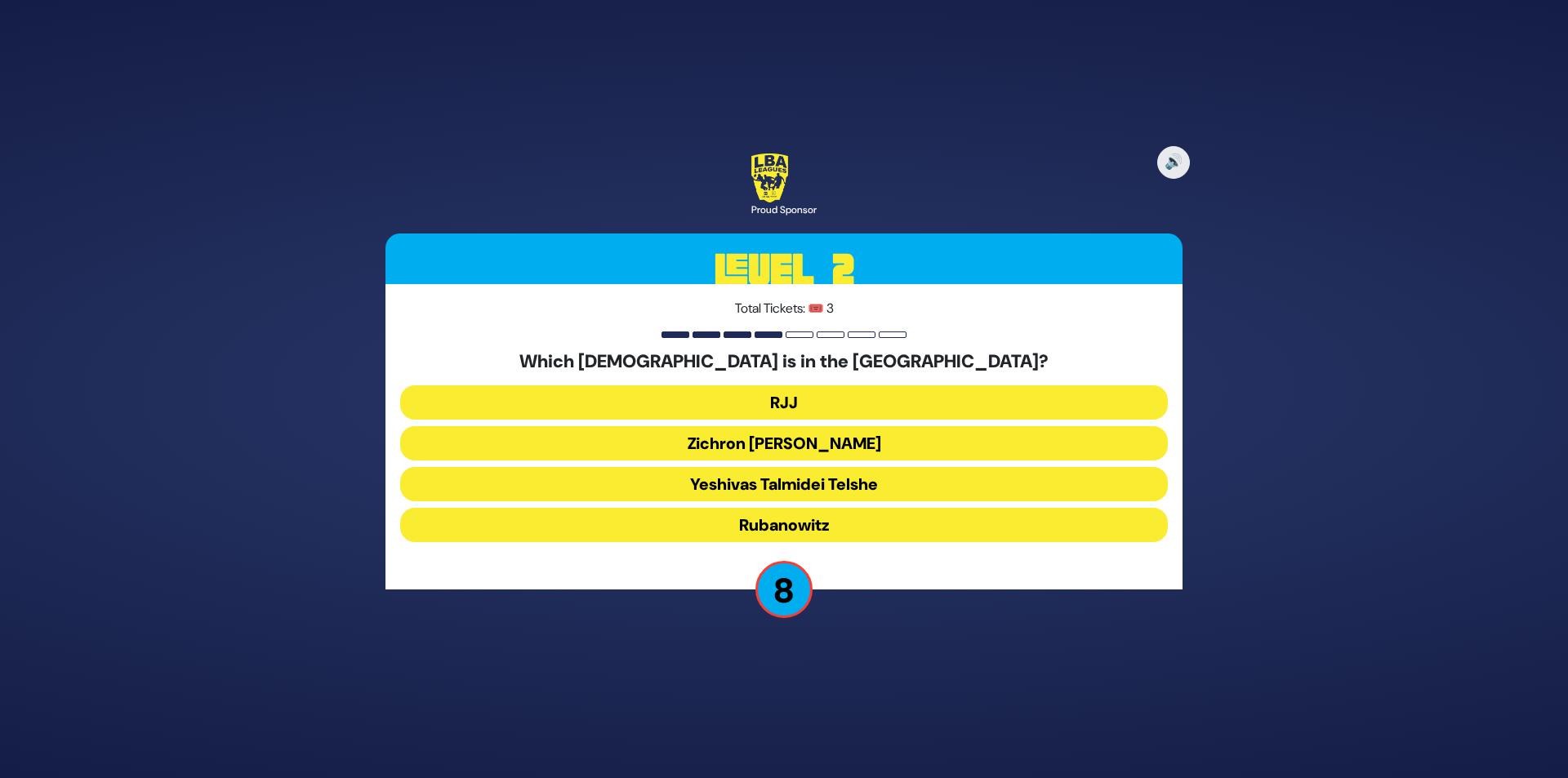
click at [839, 404] on button "RJJ" at bounding box center [784, 402] width 768 height 35
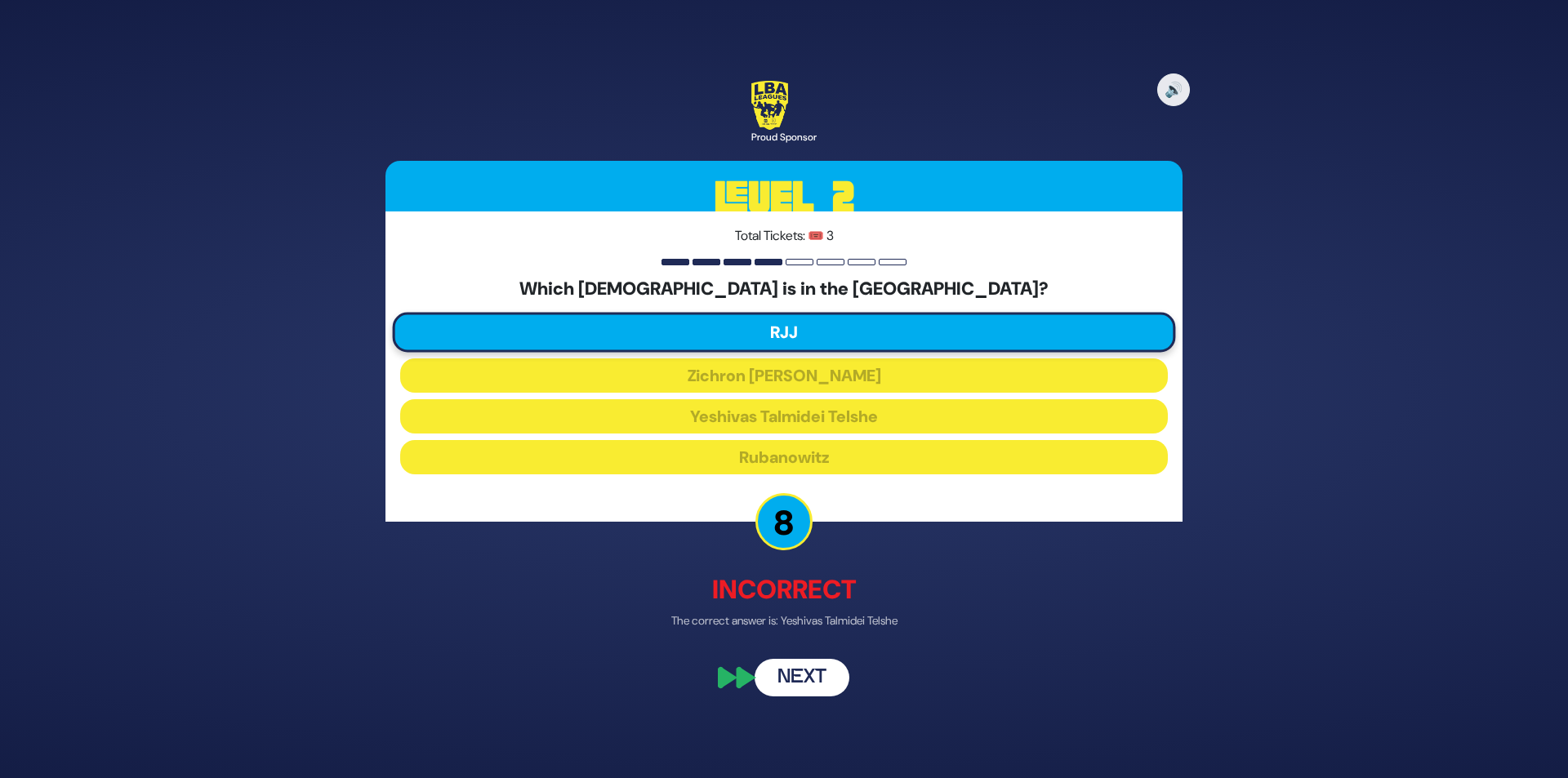
click at [804, 683] on button "Next" at bounding box center [802, 679] width 95 height 38
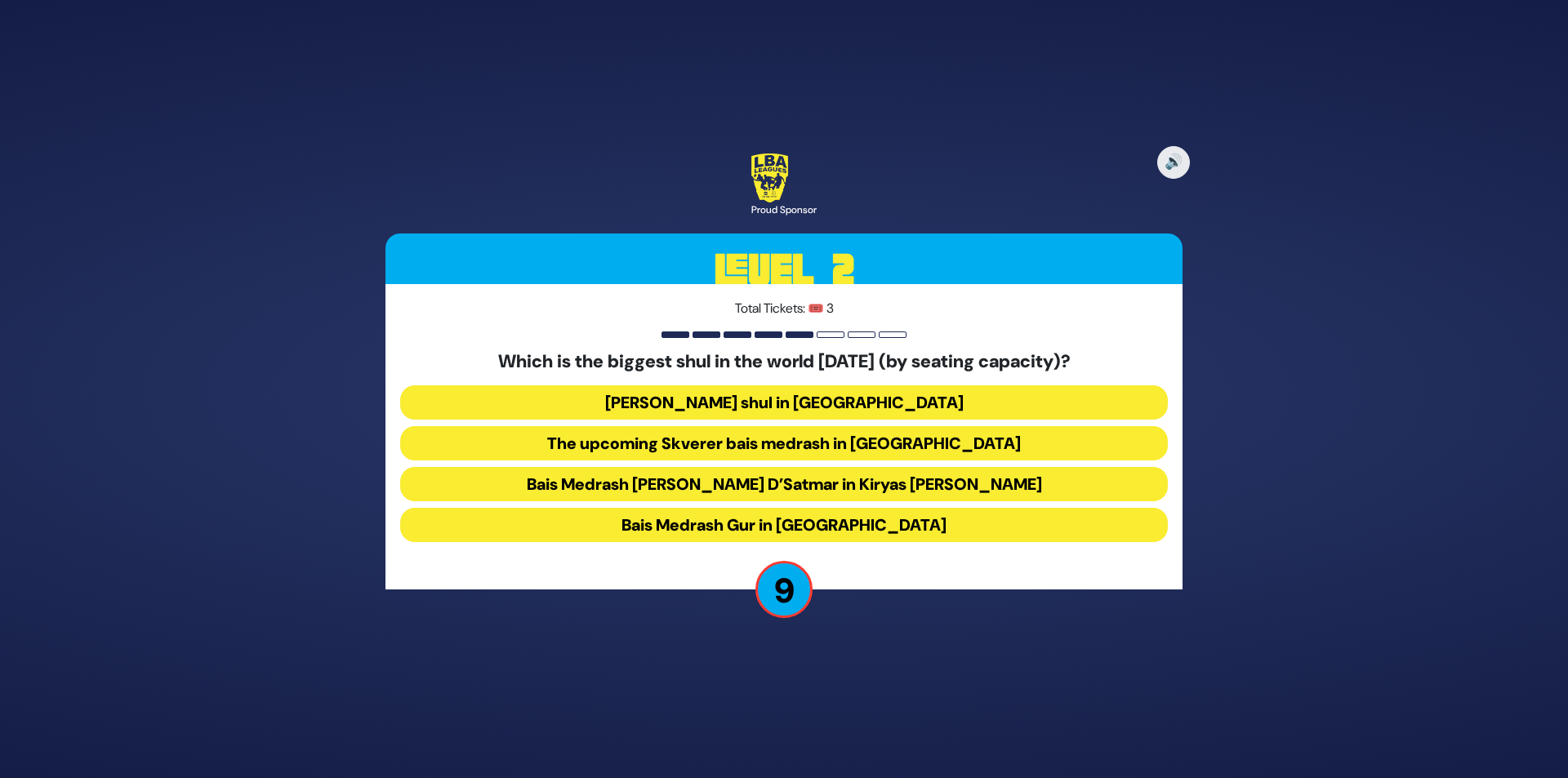
click at [926, 406] on button "[PERSON_NAME] shul in [GEOGRAPHIC_DATA]" at bounding box center [784, 402] width 768 height 35
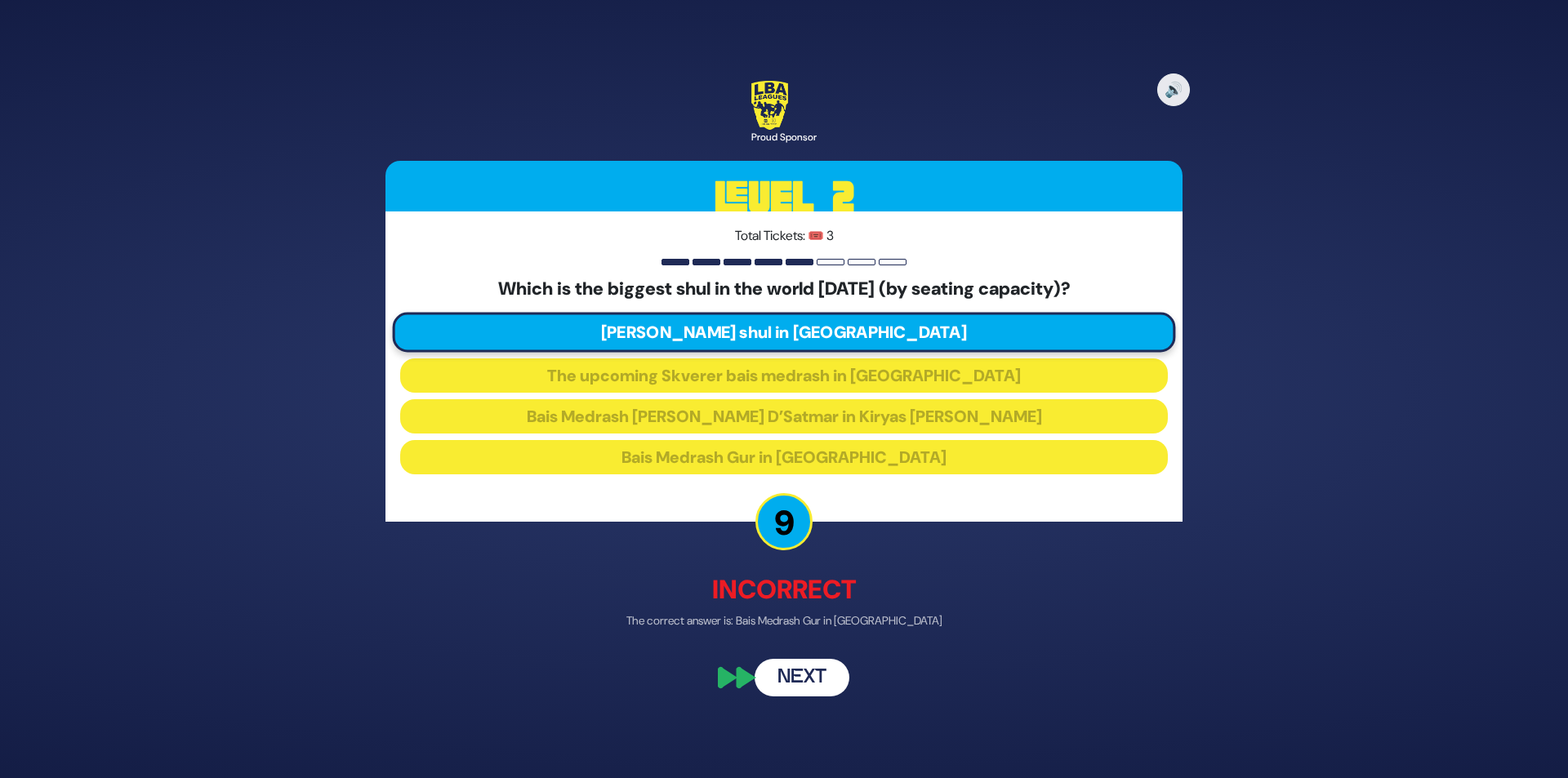
click at [811, 685] on button "Next" at bounding box center [802, 679] width 95 height 38
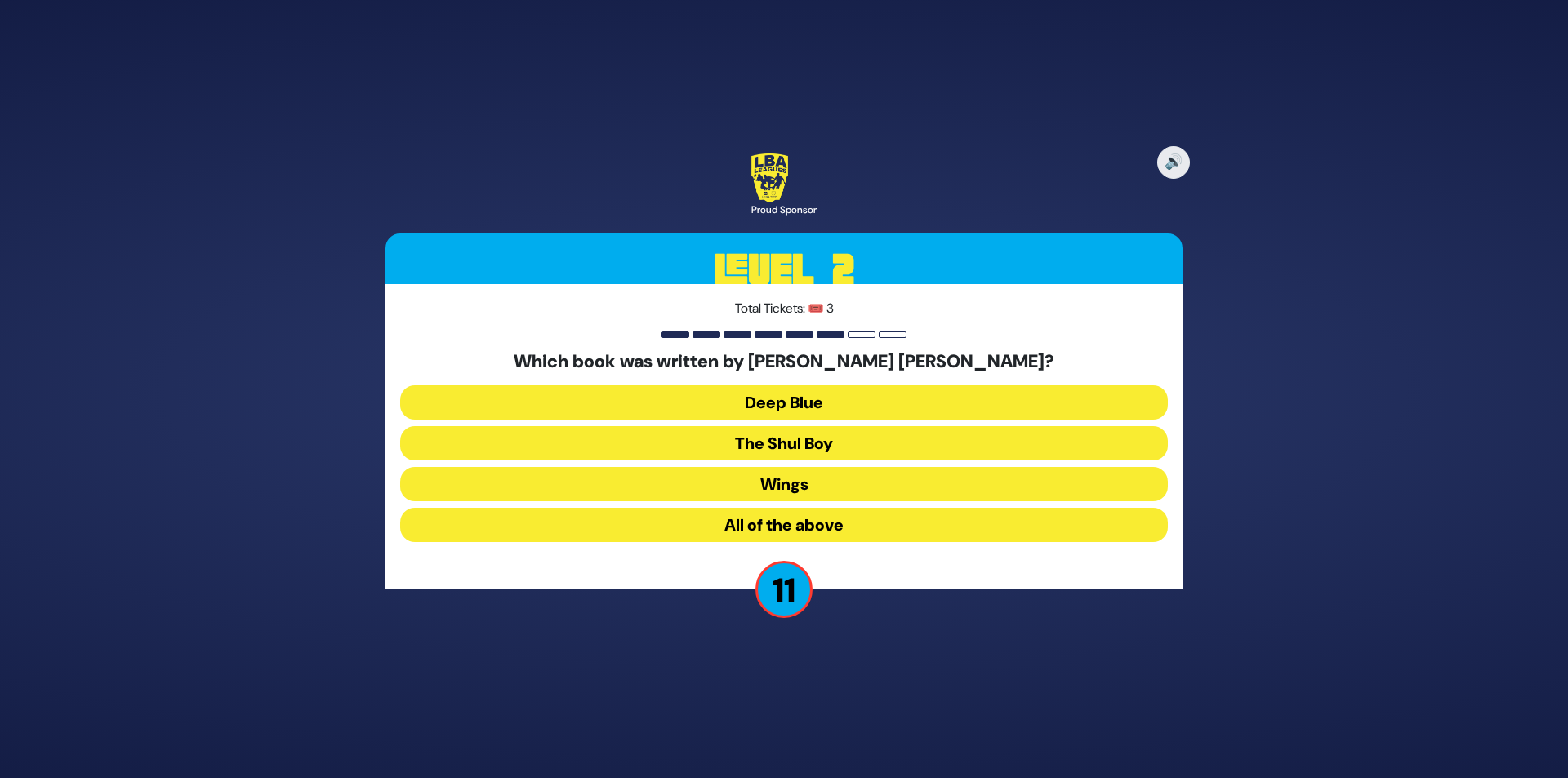
click at [831, 512] on button "All of the above" at bounding box center [784, 525] width 768 height 35
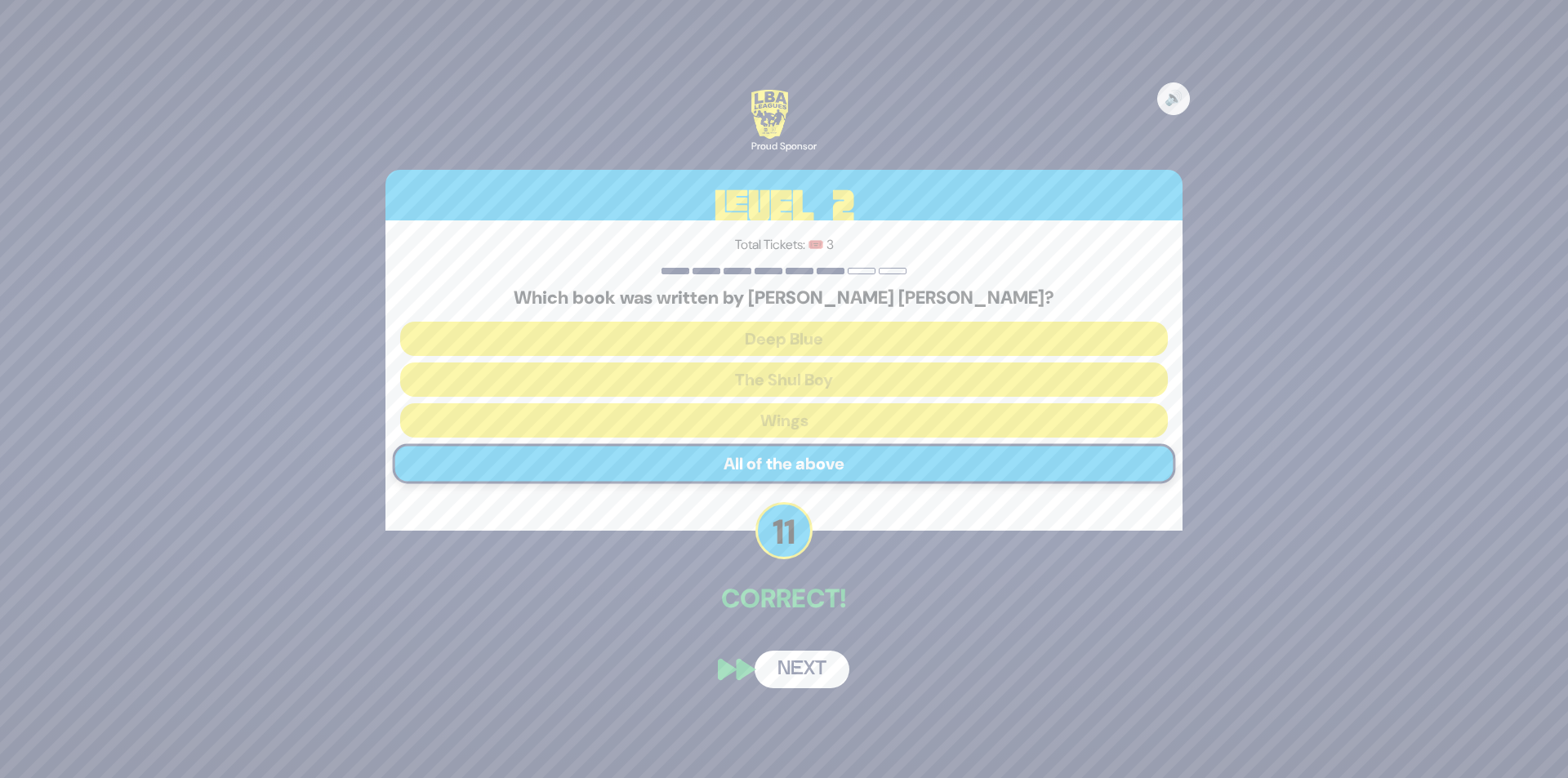
click at [783, 669] on button "Next" at bounding box center [802, 670] width 95 height 38
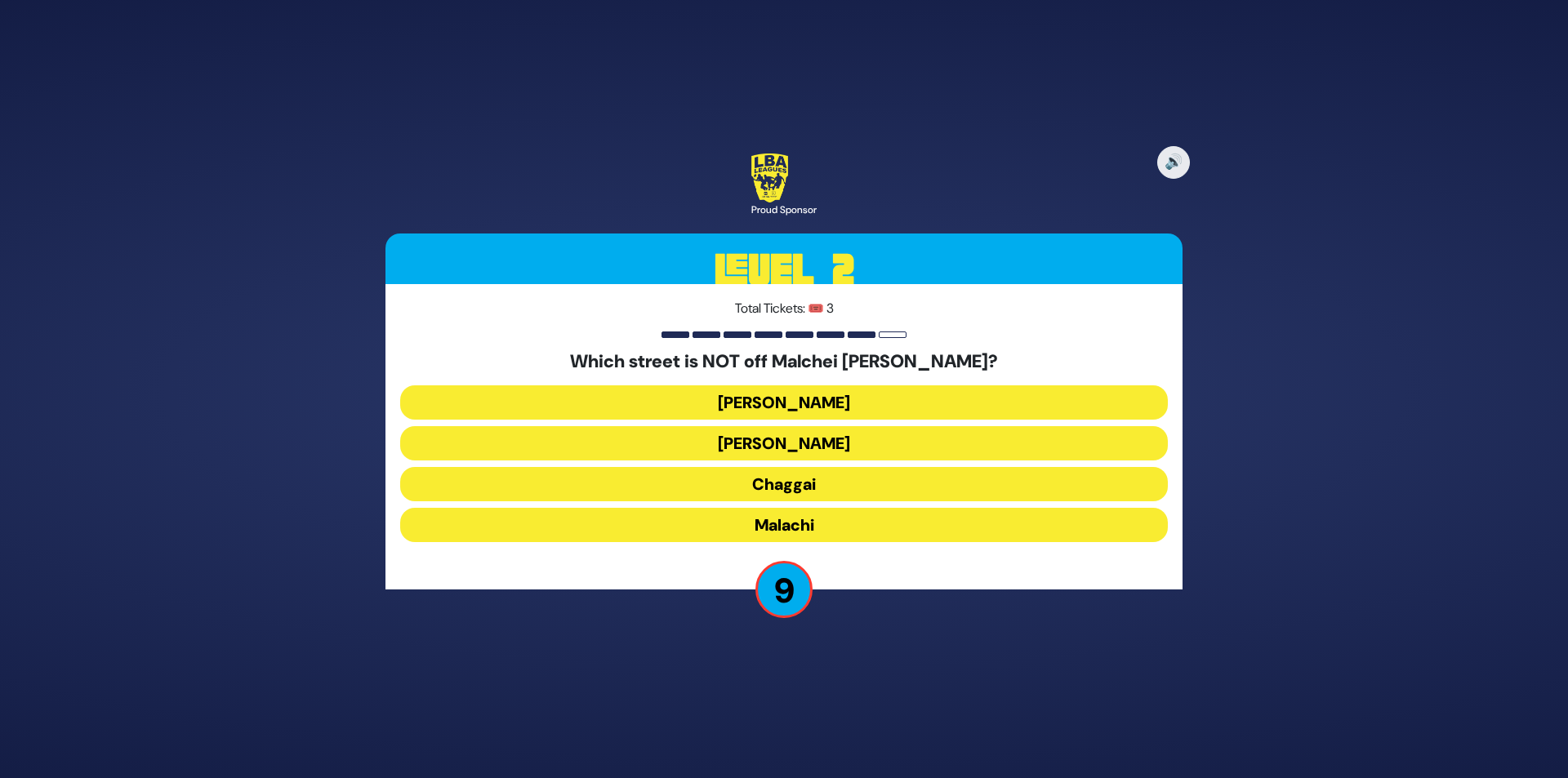
click at [822, 531] on button "Malachi" at bounding box center [784, 525] width 768 height 35
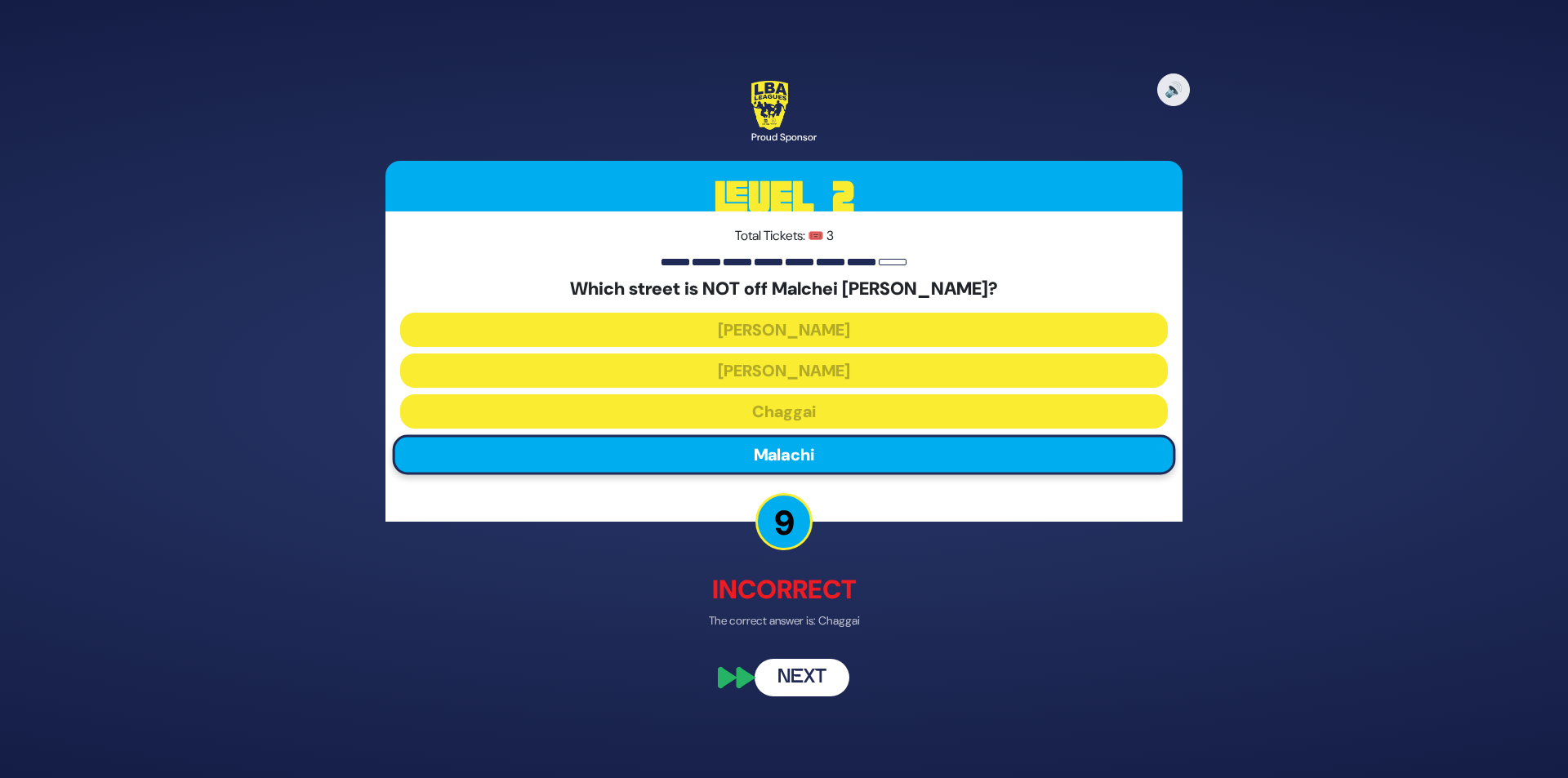
click at [818, 680] on button "Next" at bounding box center [802, 679] width 95 height 38
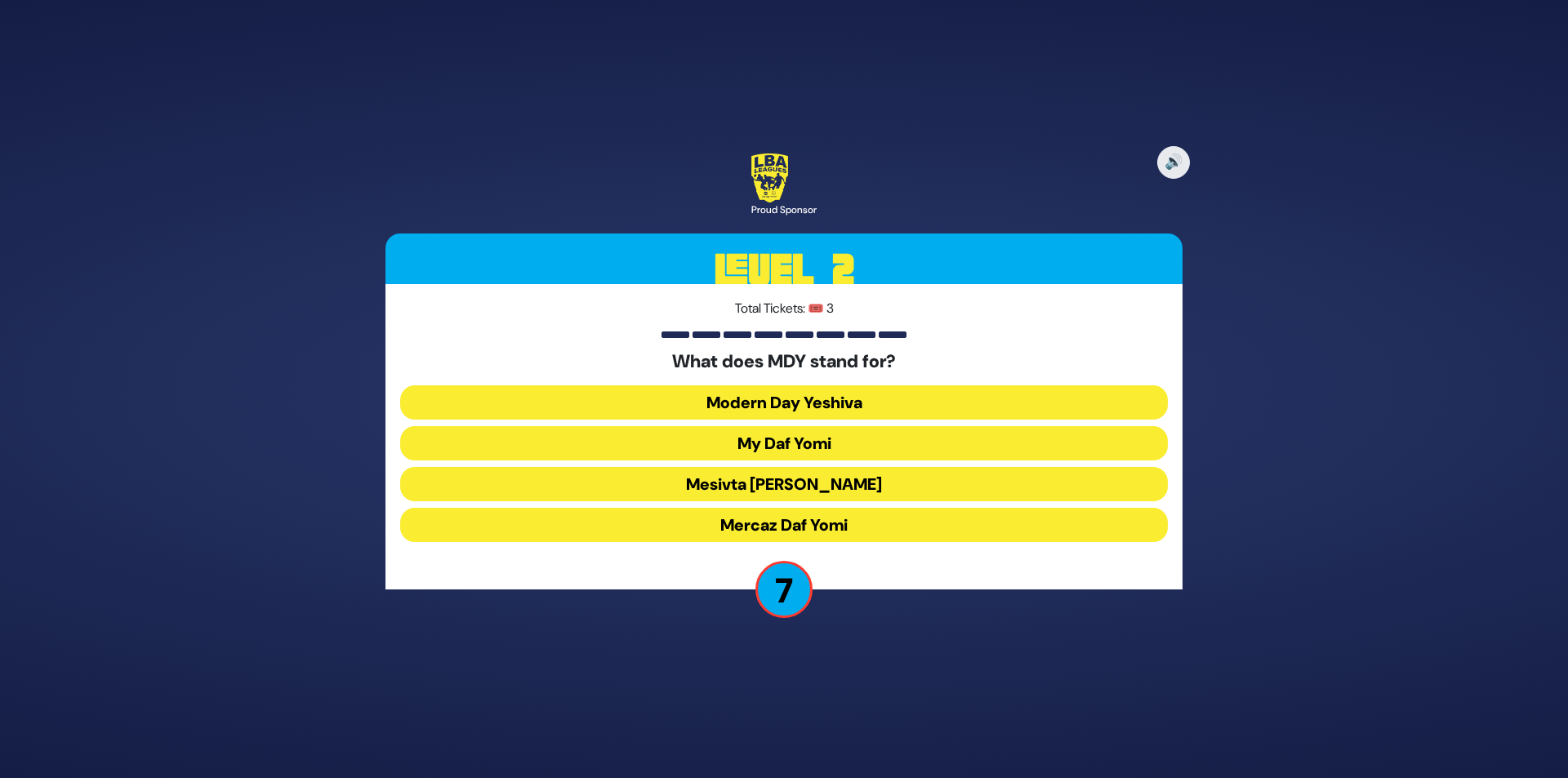
click at [857, 410] on button "Modern Day Yeshiva" at bounding box center [784, 402] width 768 height 35
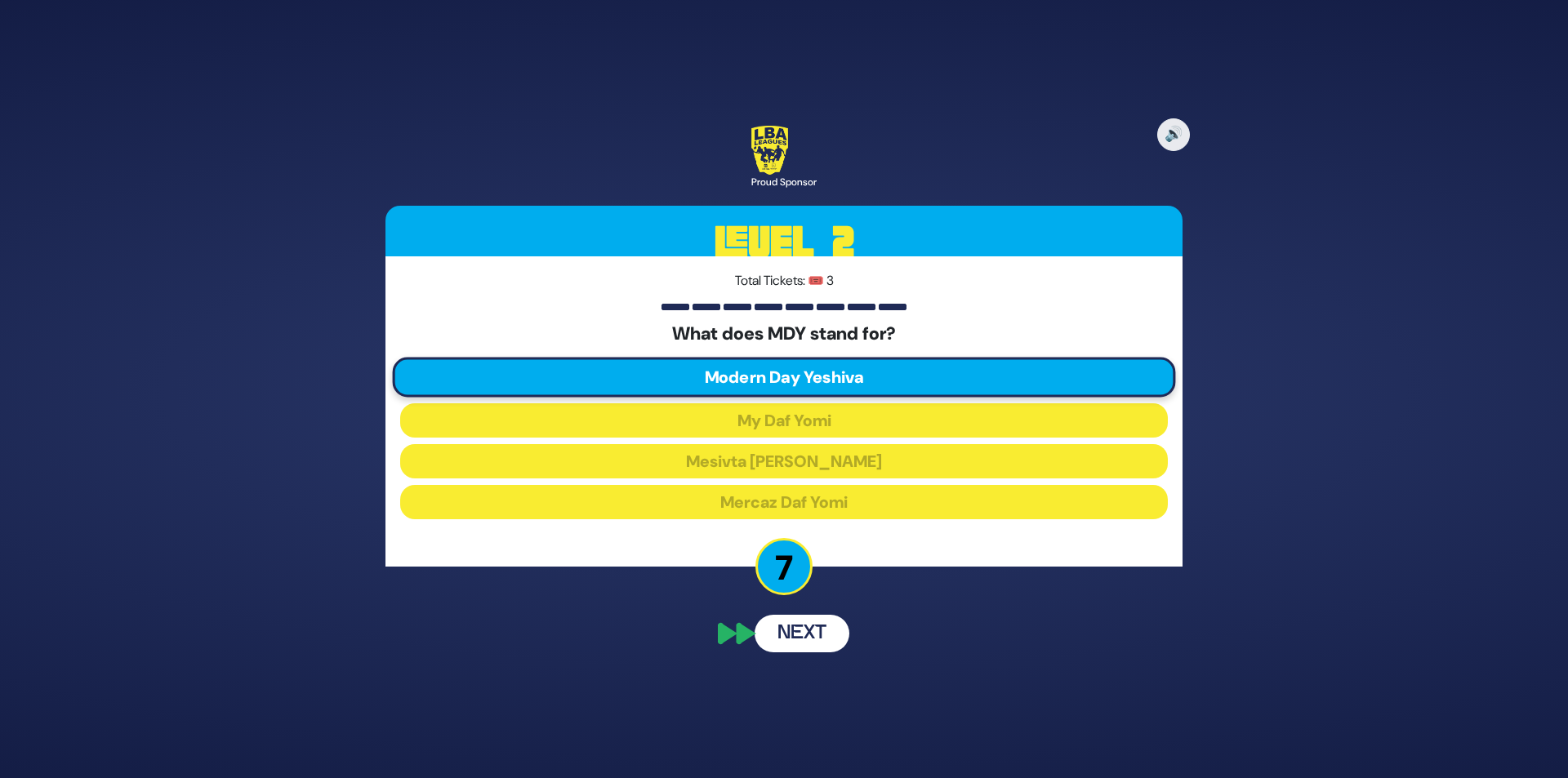
click at [819, 638] on button "Next" at bounding box center [802, 633] width 95 height 38
